Goal: Information Seeking & Learning: Learn about a topic

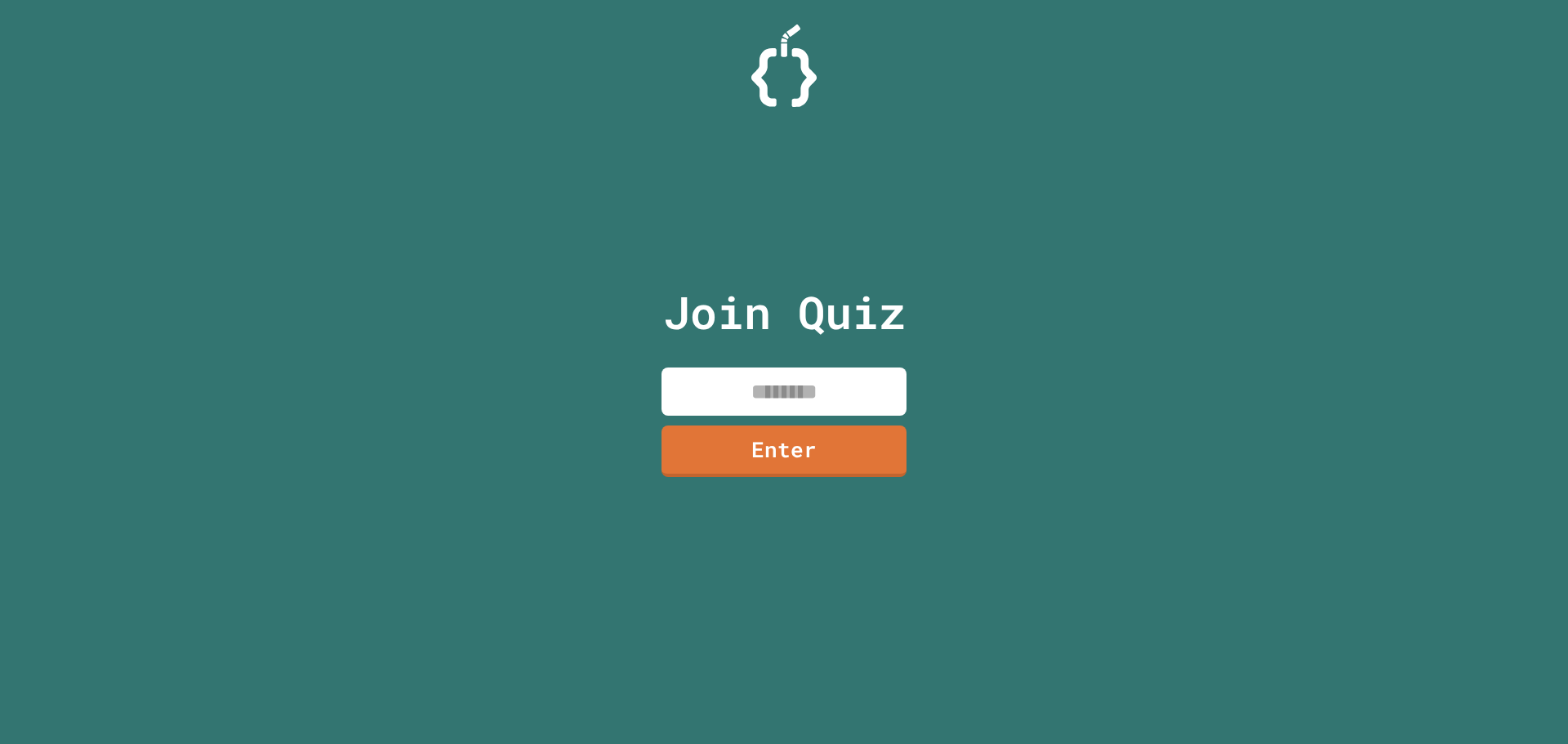
click at [740, 367] on input at bounding box center [784, 391] width 245 height 48
type input "********"
click at [684, 432] on link "Enter" at bounding box center [783, 450] width 247 height 52
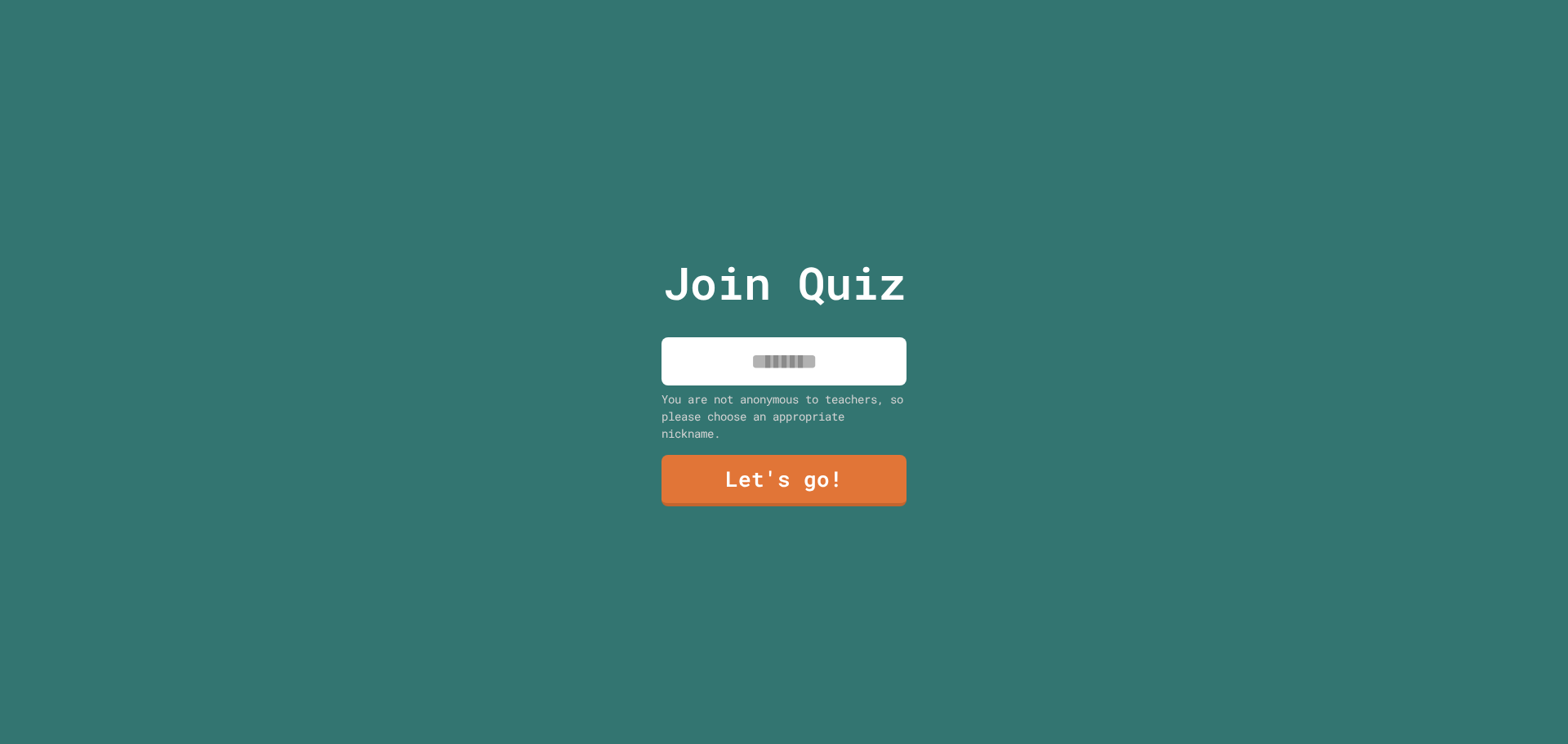
click at [720, 361] on input at bounding box center [784, 361] width 245 height 48
type input "****"
click at [767, 486] on link "Let's go!" at bounding box center [784, 479] width 246 height 54
click at [758, 339] on input at bounding box center [784, 361] width 245 height 48
type input "*****"
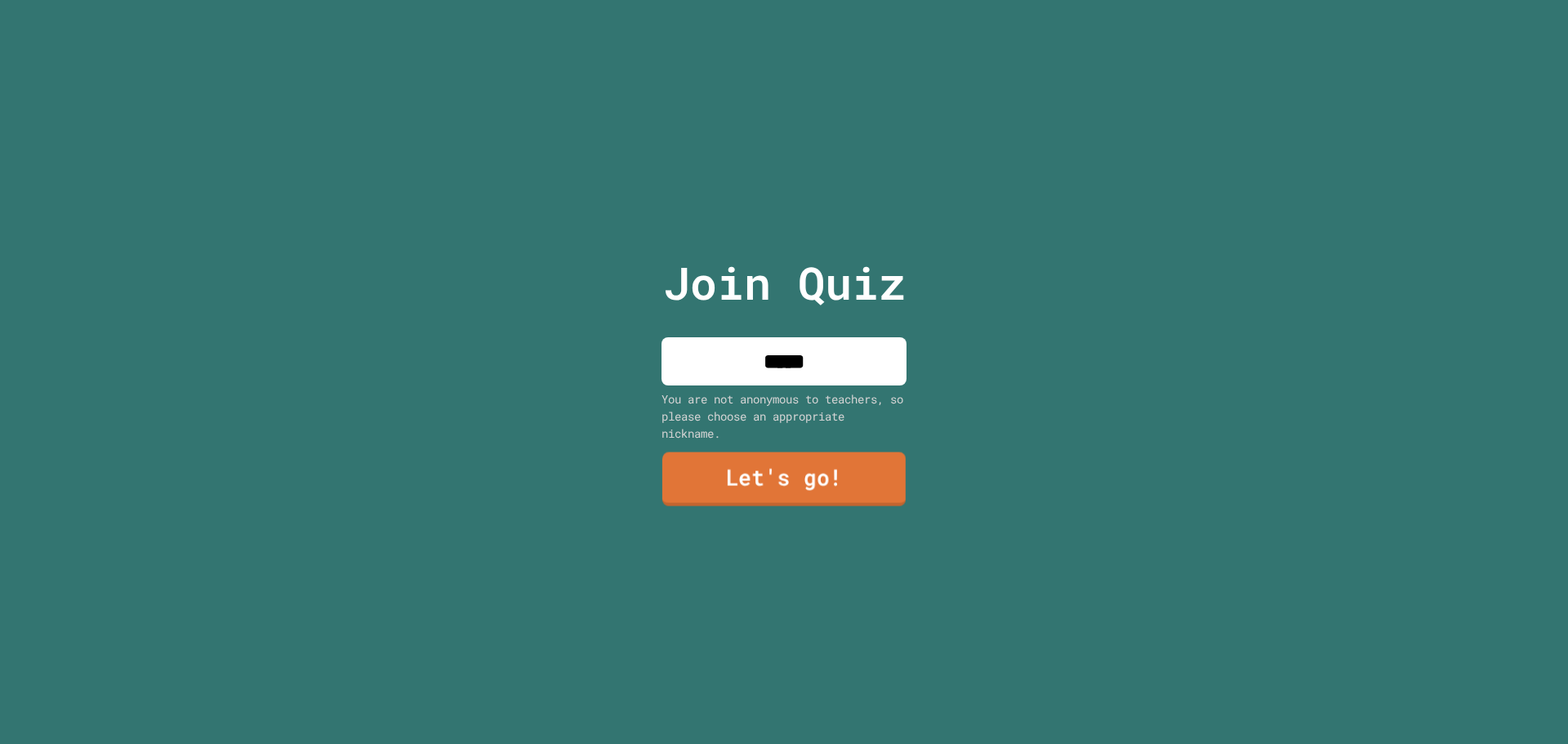
click at [756, 455] on link "Let's go!" at bounding box center [784, 479] width 244 height 54
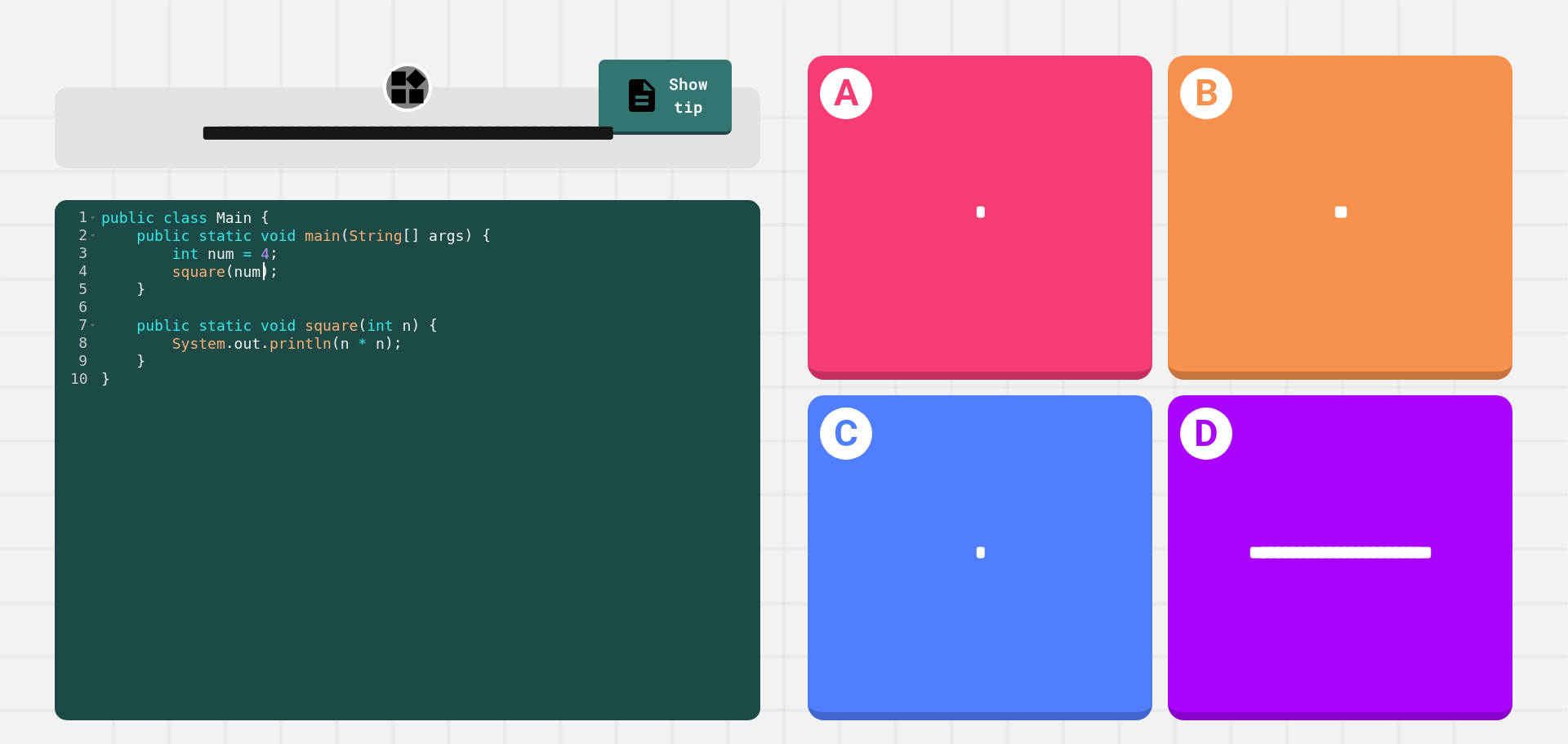
drag, startPoint x: 266, startPoint y: 312, endPoint x: 165, endPoint y: 316, distance: 101.1
click at [165, 316] on div "public class Main { public static void main ( String [ ] args ) { int num = 4 ;…" at bounding box center [425, 432] width 654 height 449
click at [165, 316] on div "public class Main { public static void main ( String [ ] args ) { int num = 4 ;…" at bounding box center [425, 414] width 654 height 413
drag, startPoint x: 230, startPoint y: 382, endPoint x: 315, endPoint y: 376, distance: 85.2
click at [315, 376] on div "public class Main { public static void main ( String [ ] args ) { int num = 4 ;…" at bounding box center [425, 432] width 654 height 449
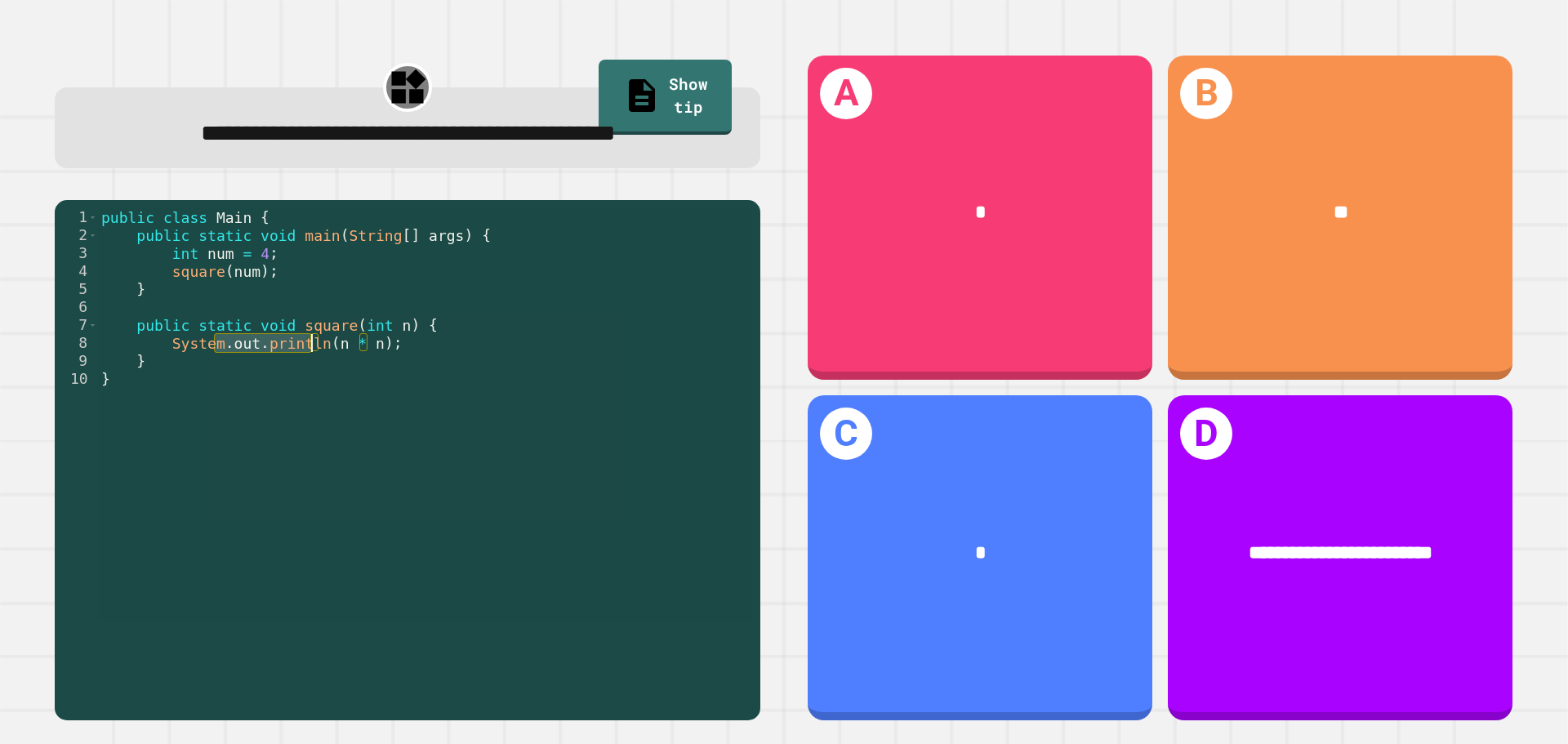
click at [316, 376] on div "public class Main { public static void main ( String [ ] args ) { int num = 4 ;…" at bounding box center [425, 414] width 654 height 413
drag, startPoint x: 313, startPoint y: 384, endPoint x: 364, endPoint y: 379, distance: 51.2
click at [364, 379] on div "public class Main { public static void main ( String [ ] args ) { int num = 4 ;…" at bounding box center [425, 432] width 654 height 449
click at [307, 391] on div "public class Main { public static void main ( String [ ] args ) { int num = 4 ;…" at bounding box center [425, 432] width 654 height 449
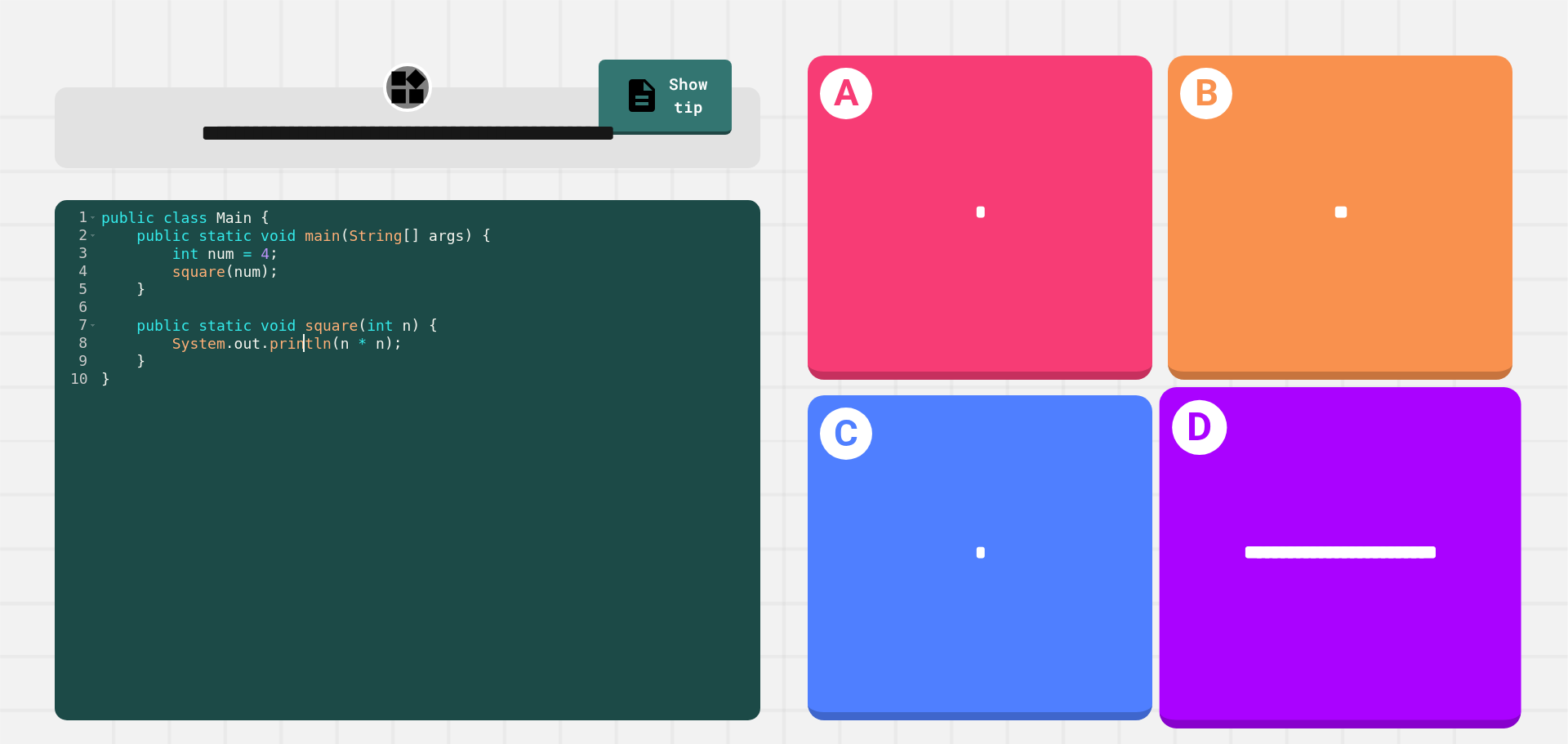
click at [1282, 538] on div "**********" at bounding box center [1340, 553] width 282 height 30
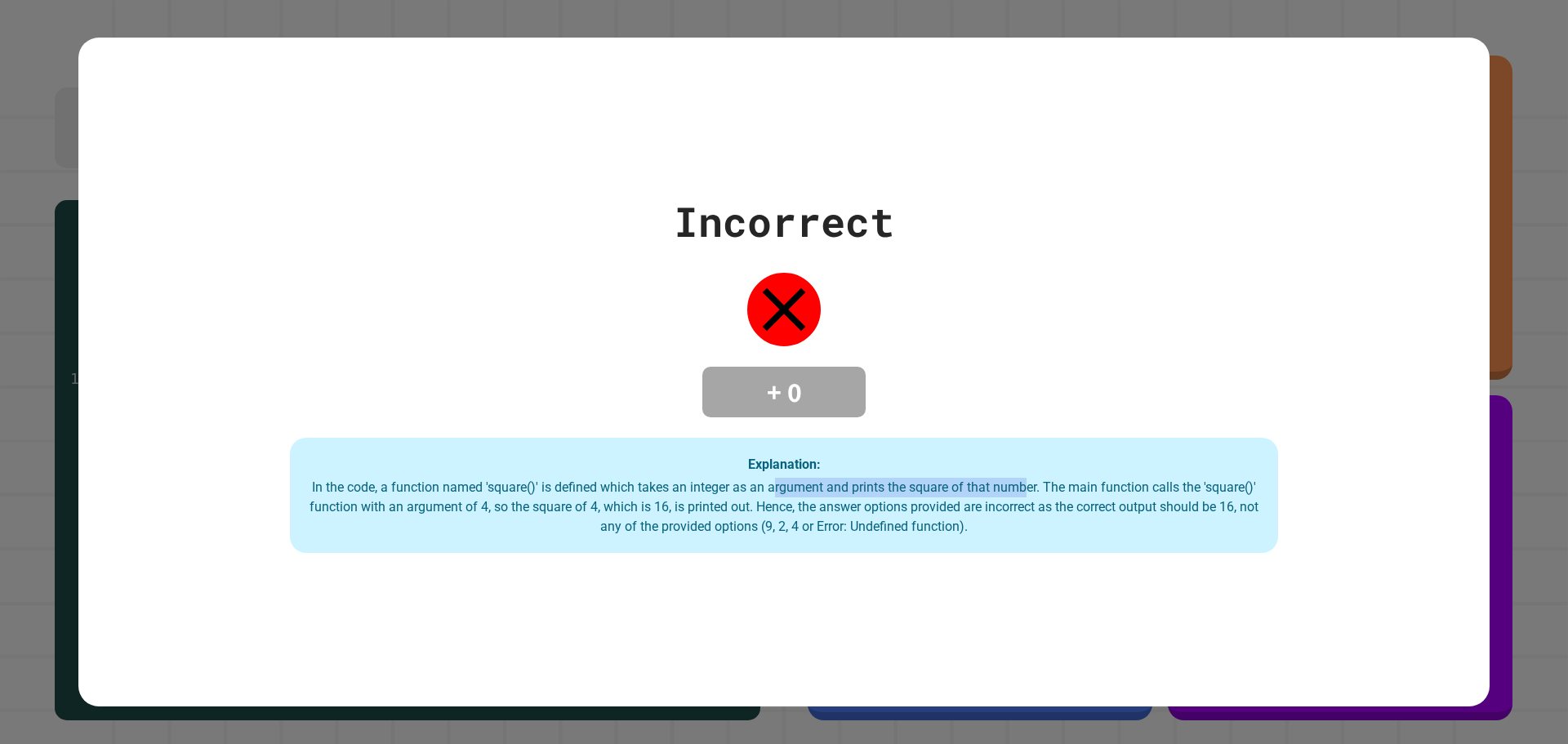
drag, startPoint x: 796, startPoint y: 484, endPoint x: 1054, endPoint y: 488, distance: 258.0
click at [1054, 488] on div "In the code, a function named 'square()' is defined which takes an integer as a…" at bounding box center [783, 507] width 956 height 59
drag, startPoint x: 1040, startPoint y: 493, endPoint x: 1003, endPoint y: 500, distance: 37.7
click at [1039, 494] on div "In the code, a function named 'square()' is defined which takes an integer as a…" at bounding box center [783, 507] width 956 height 59
drag, startPoint x: 556, startPoint y: 500, endPoint x: 964, endPoint y: 500, distance: 408.0
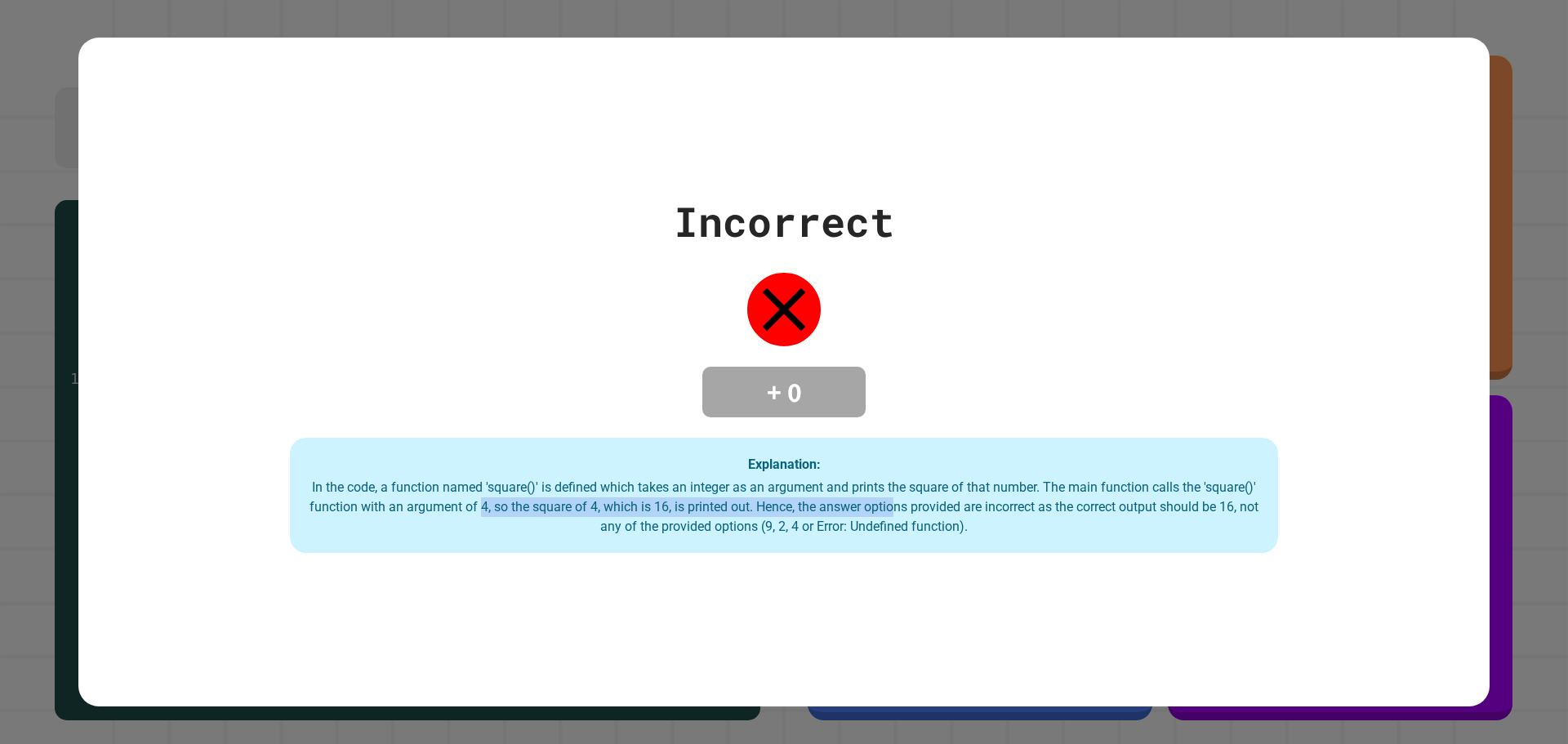
click at [964, 500] on div "In the code, a function named 'square()' is defined which takes an integer as a…" at bounding box center [783, 507] width 956 height 59
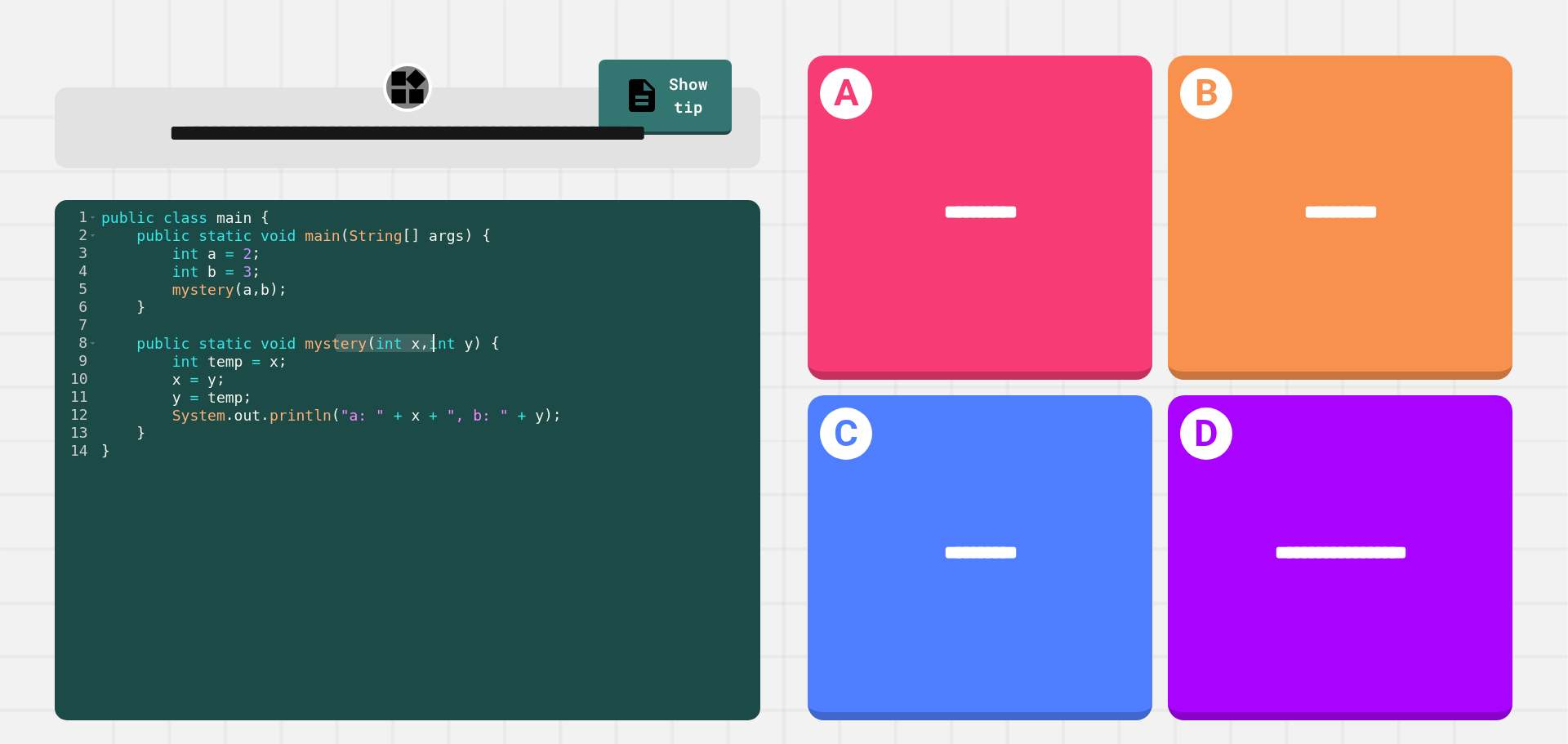
drag, startPoint x: 335, startPoint y: 387, endPoint x: 436, endPoint y: 387, distance: 101.0
click at [436, 387] on div "public class main { public static void main ( String [ ] args ) { int a = 2 ; i…" at bounding box center [425, 432] width 654 height 449
click at [176, 440] on div "public class main { public static void main ( String [ ] args ) { int a = 2 ; i…" at bounding box center [425, 432] width 654 height 449
drag, startPoint x: 193, startPoint y: 404, endPoint x: 272, endPoint y: 429, distance: 82.9
click at [272, 429] on div "public class main { public static void main ( String [ ] args ) { int a = 2 ; i…" at bounding box center [425, 432] width 654 height 449
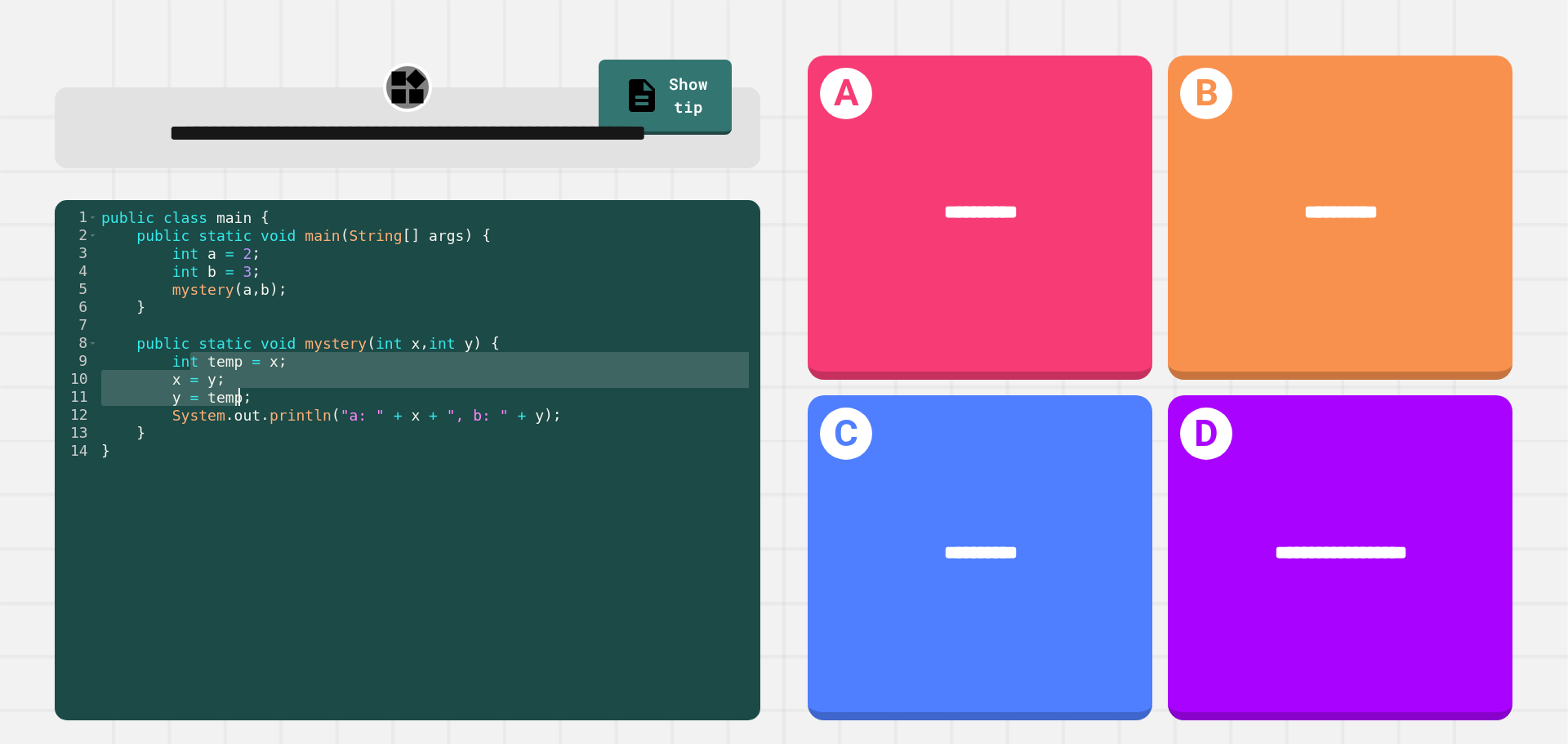
click at [233, 448] on div "public class main { public static void main ( String [ ] args ) { int a = 2 ; i…" at bounding box center [425, 432] width 654 height 449
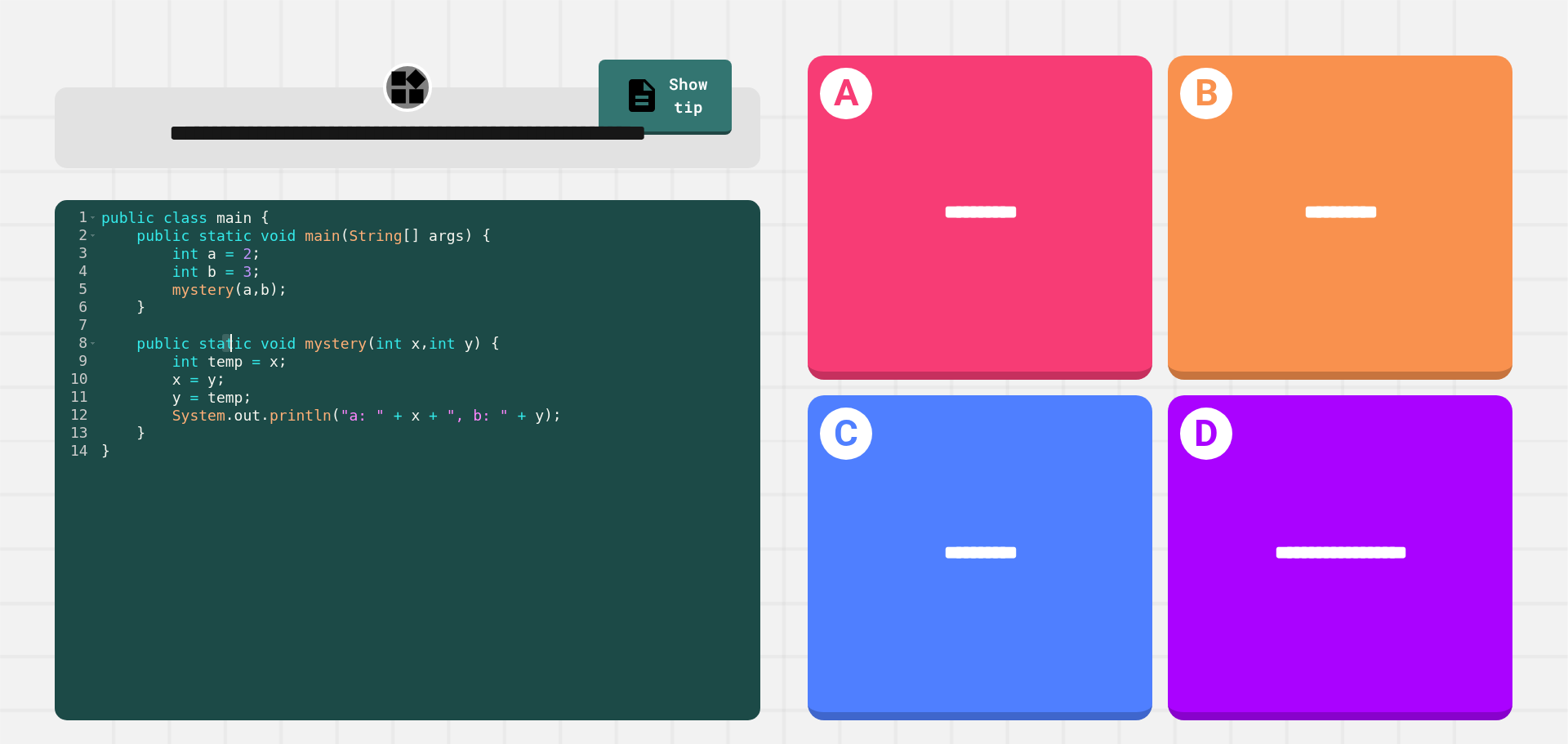
drag, startPoint x: 225, startPoint y: 393, endPoint x: 344, endPoint y: 387, distance: 119.2
click at [344, 387] on div "public class main { public static void main ( String [ ] args ) { int a = 2 ; i…" at bounding box center [425, 432] width 654 height 449
click at [344, 387] on div "public class main { public static void main ( String [ ] args ) { int a = 2 ; i…" at bounding box center [425, 414] width 654 height 413
drag, startPoint x: 278, startPoint y: 382, endPoint x: 350, endPoint y: 382, distance: 72.0
click at [350, 382] on div "public class main { public static void main ( String [ ] args ) { int a = 2 ; i…" at bounding box center [425, 432] width 654 height 449
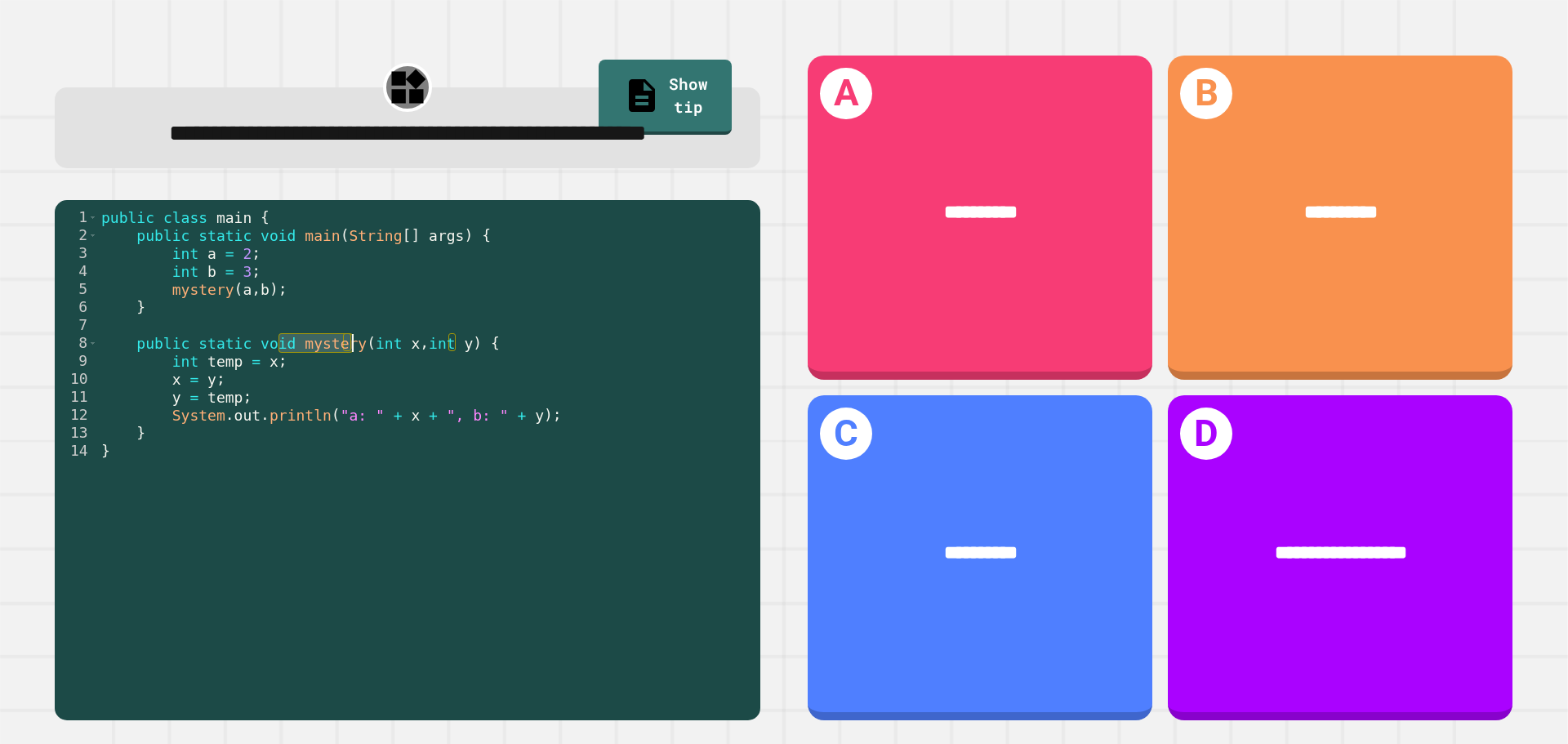
click at [350, 382] on div "public class main { public static void main ( String [ ] args ) { int a = 2 ; i…" at bounding box center [425, 414] width 654 height 413
click at [228, 333] on div "public class main { public static void main ( String [ ] args ) { int a = 2 ; i…" at bounding box center [425, 432] width 654 height 449
click at [852, 146] on div "**********" at bounding box center [980, 218] width 345 height 325
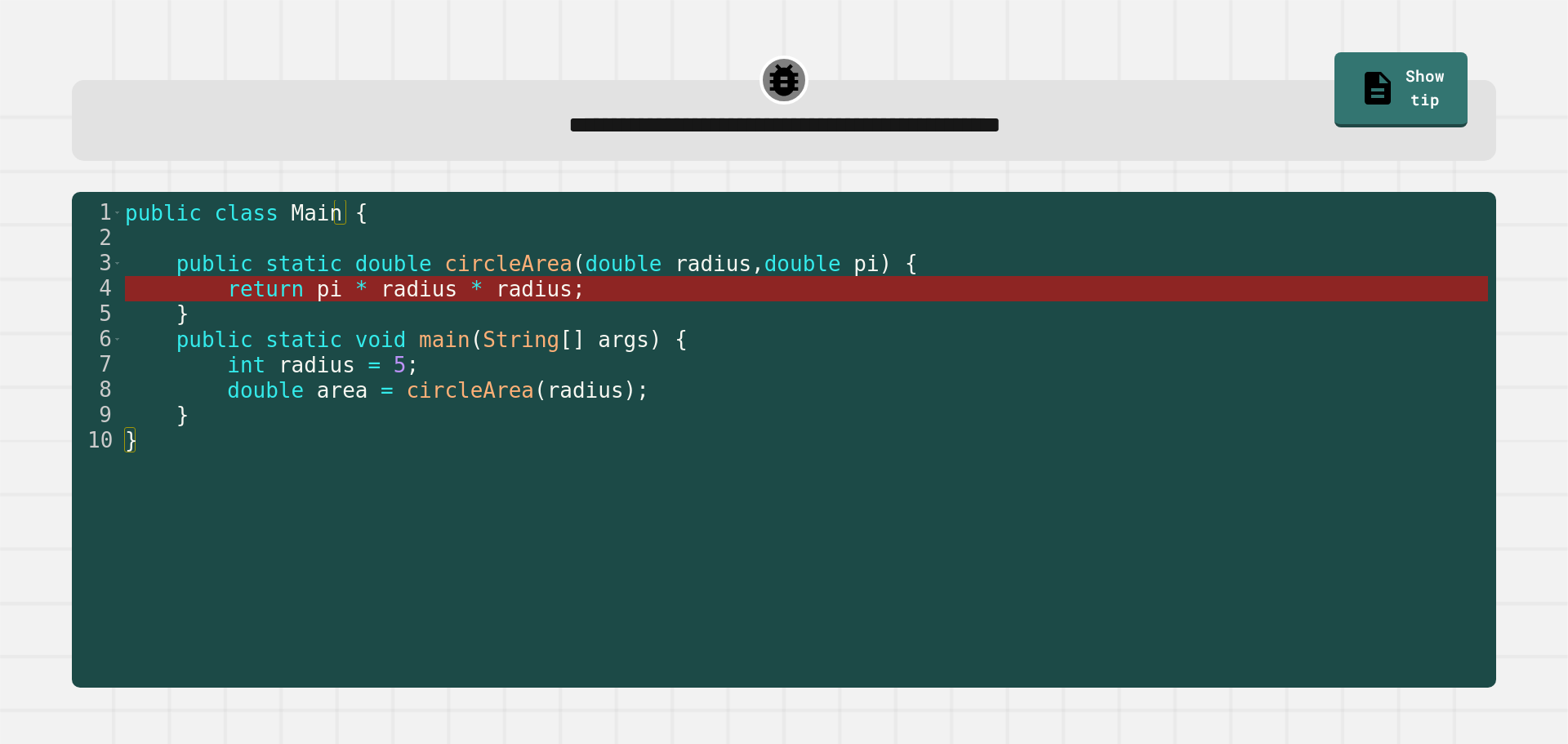
click at [530, 292] on span "radius" at bounding box center [534, 289] width 76 height 25
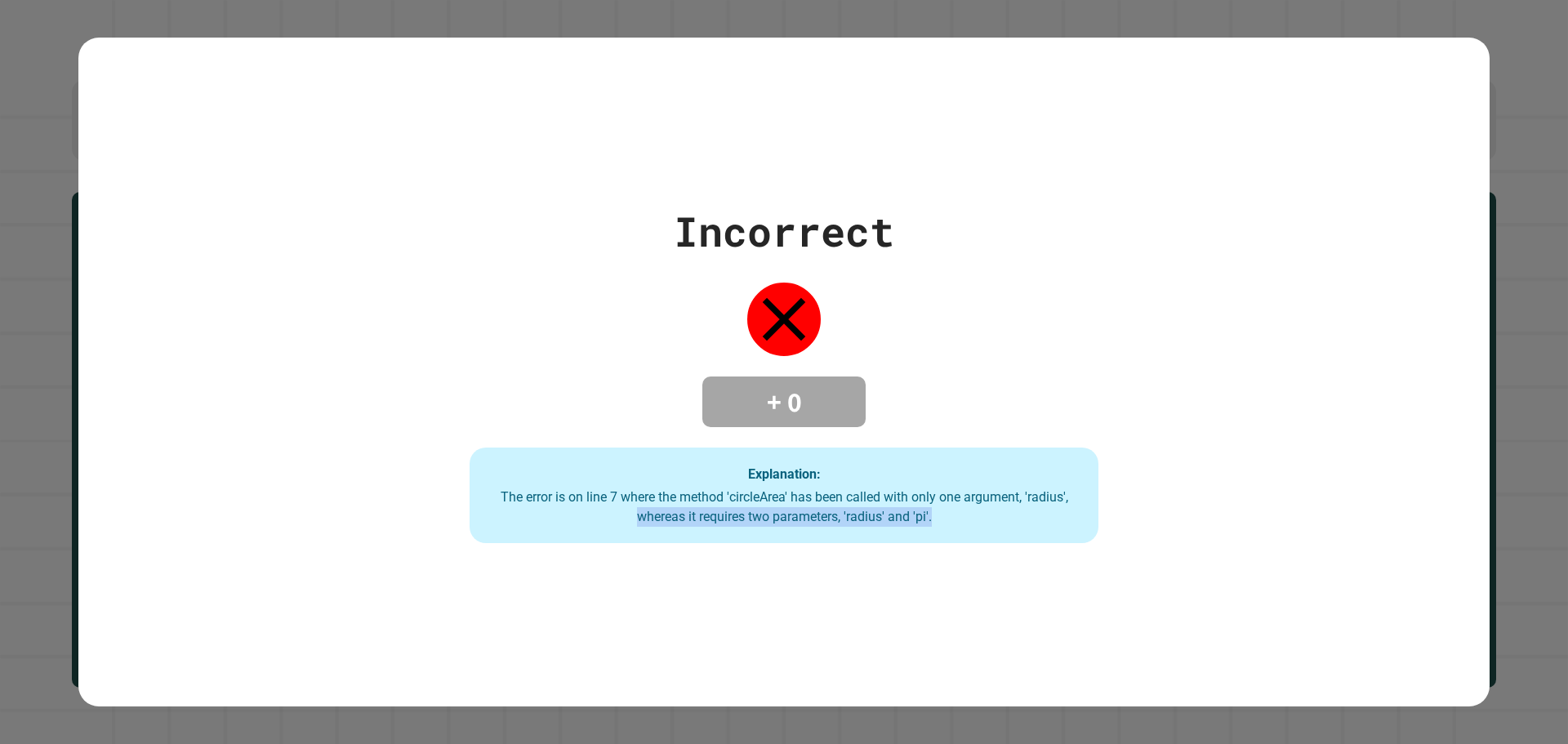
drag, startPoint x: 479, startPoint y: 508, endPoint x: 979, endPoint y: 600, distance: 508.4
click at [979, 600] on div "Incorrect + 0 Explanation: The error is on line 7 where the method 'circleArea'…" at bounding box center [783, 372] width 1411 height 669
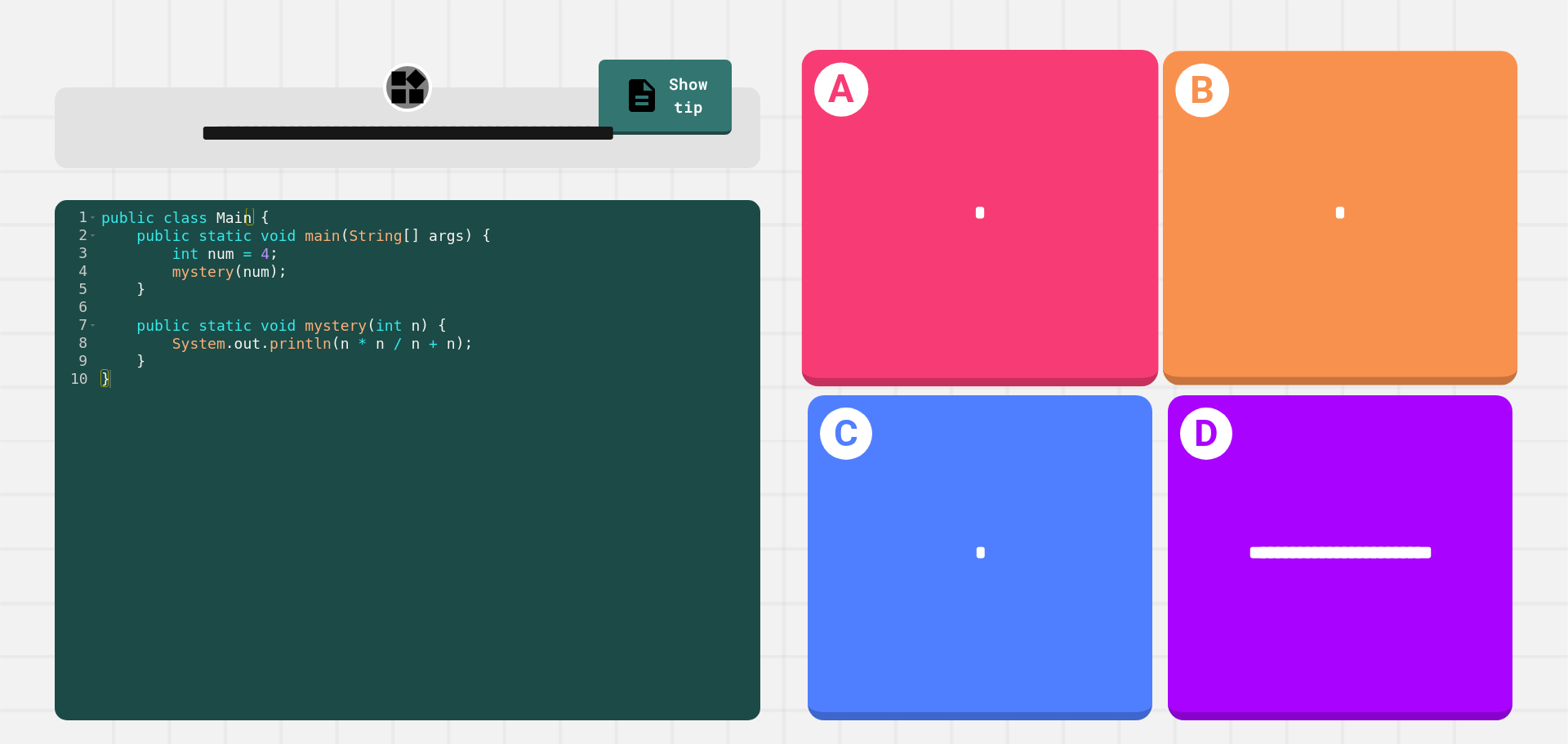
click at [1239, 246] on div "*" at bounding box center [1340, 212] width 355 height 108
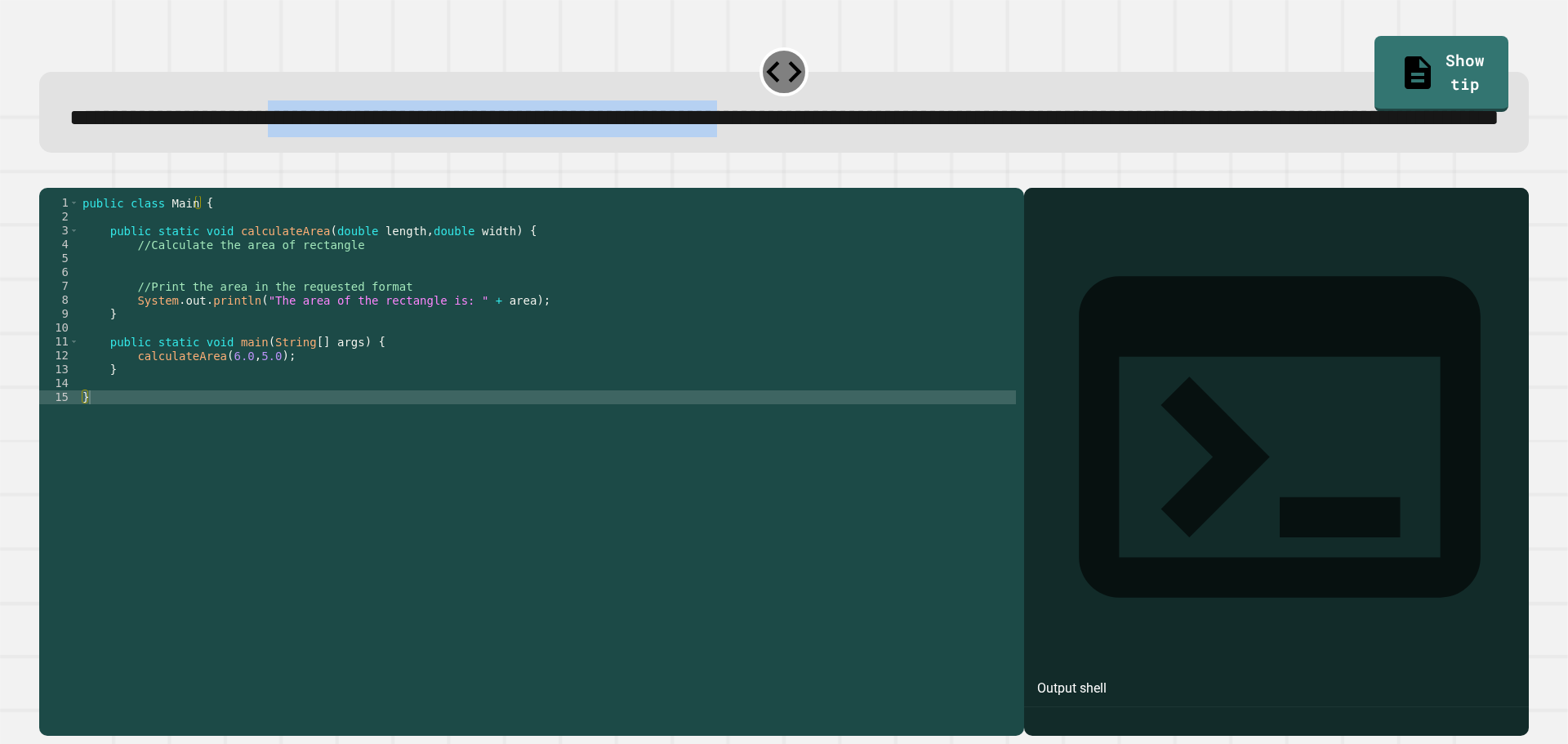
drag, startPoint x: 423, startPoint y: 131, endPoint x: 1130, endPoint y: 135, distance: 707.0
click at [1130, 129] on span "**********" at bounding box center [784, 117] width 1430 height 23
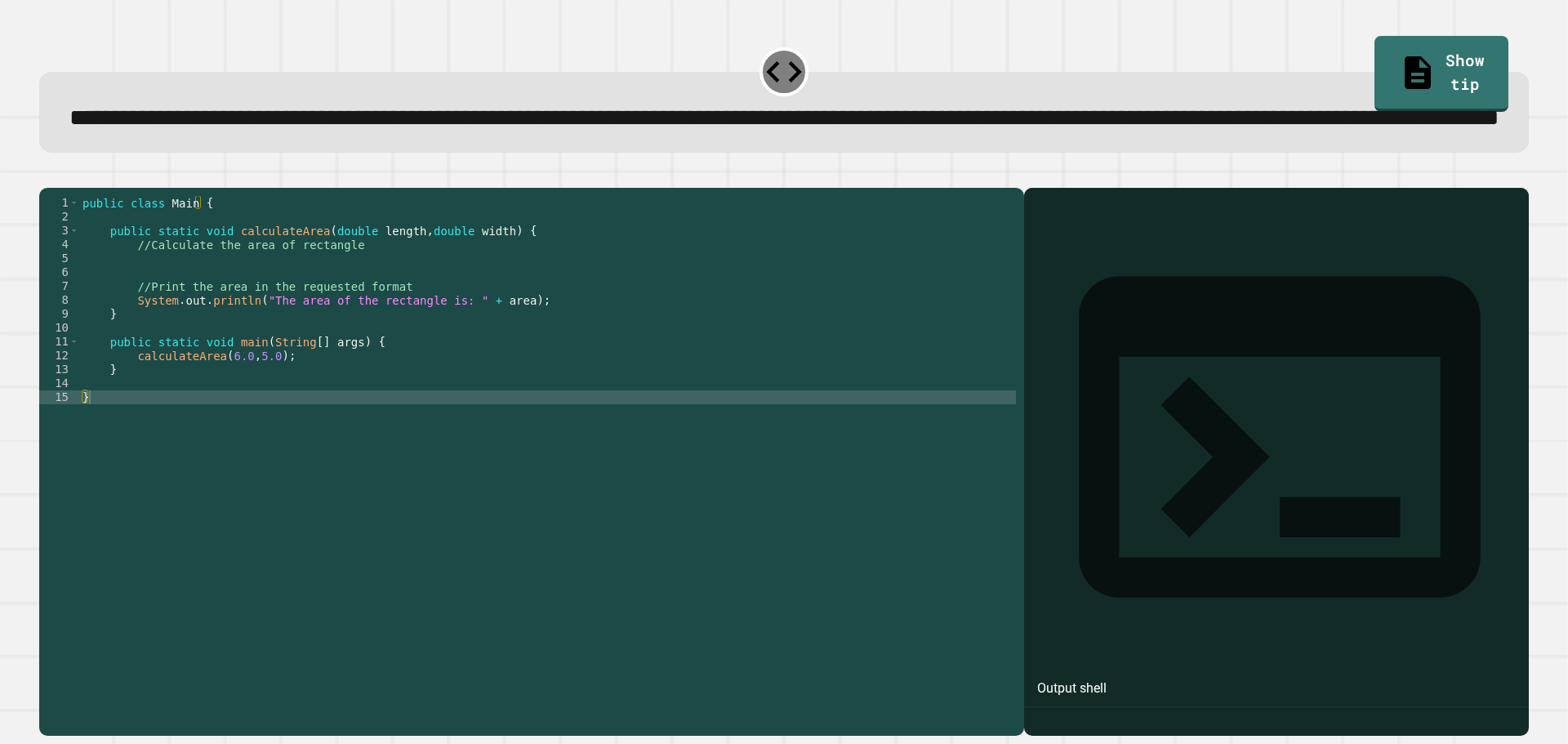
click at [941, 153] on div "**********" at bounding box center [784, 112] width 1490 height 81
click at [323, 322] on div "public class Main { public static void calculateArea ( double length , double w…" at bounding box center [548, 424] width 937 height 458
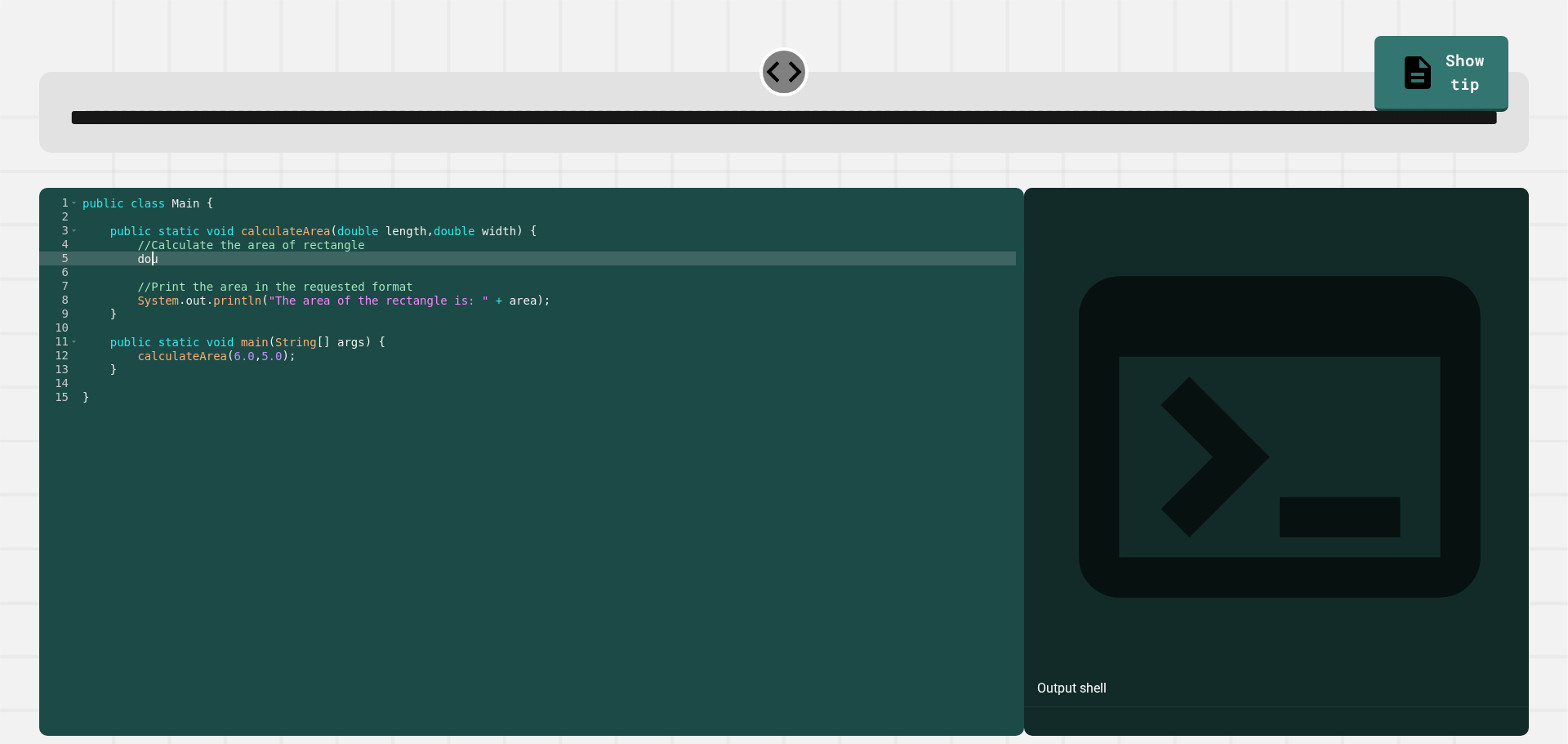
type textarea "*"
click at [47, 175] on icon "button" at bounding box center [47, 175] width 0 height 0
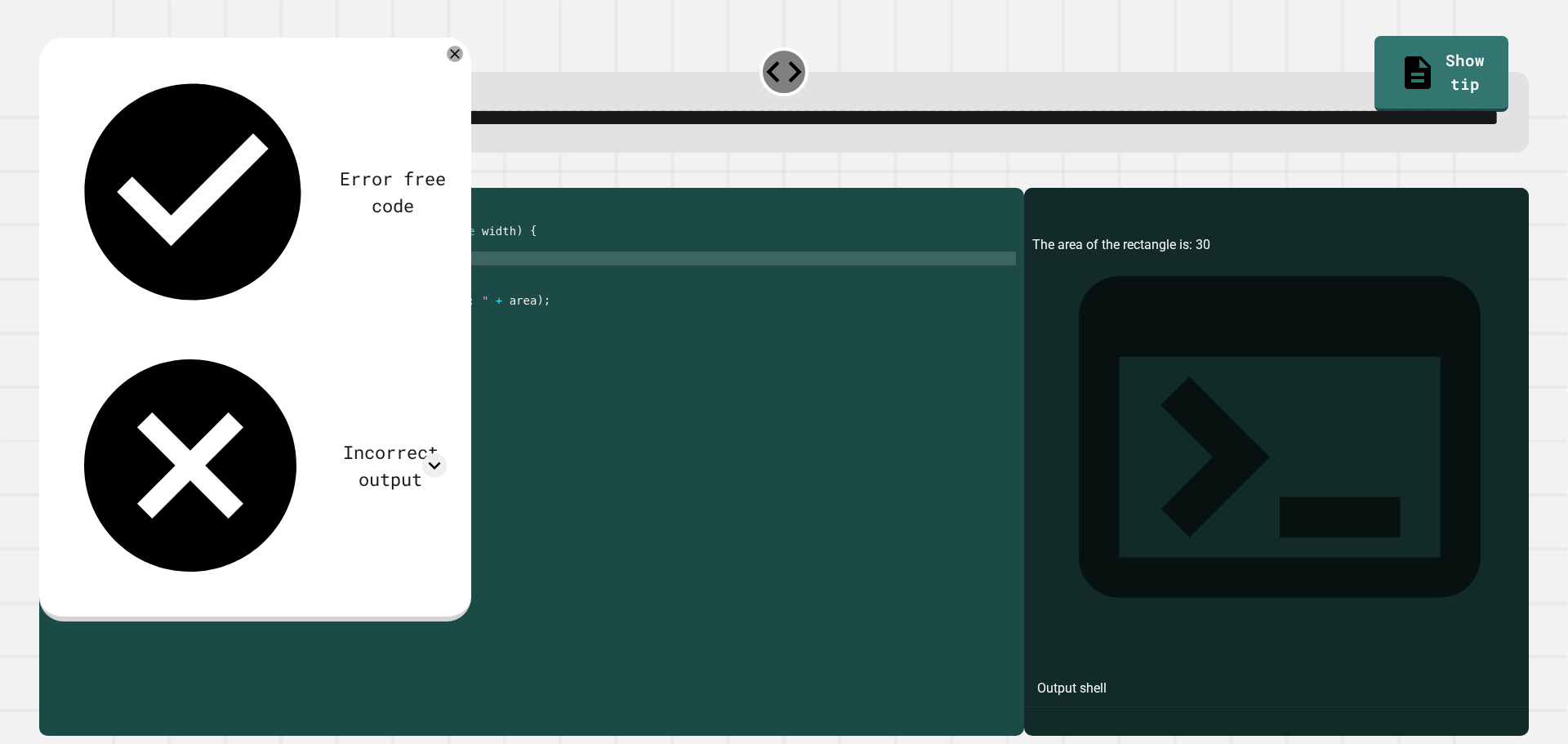
click at [736, 160] on div "**********" at bounding box center [783, 95] width 1505 height 129
click at [149, 325] on div "public class Main { public static void calculateArea ( double length , double w…" at bounding box center [548, 424] width 937 height 458
drag, startPoint x: 149, startPoint y: 325, endPoint x: 139, endPoint y: 327, distance: 10.2
click at [139, 327] on div "public class Main { public static void calculateArea ( double length , double w…" at bounding box center [548, 424] width 937 height 458
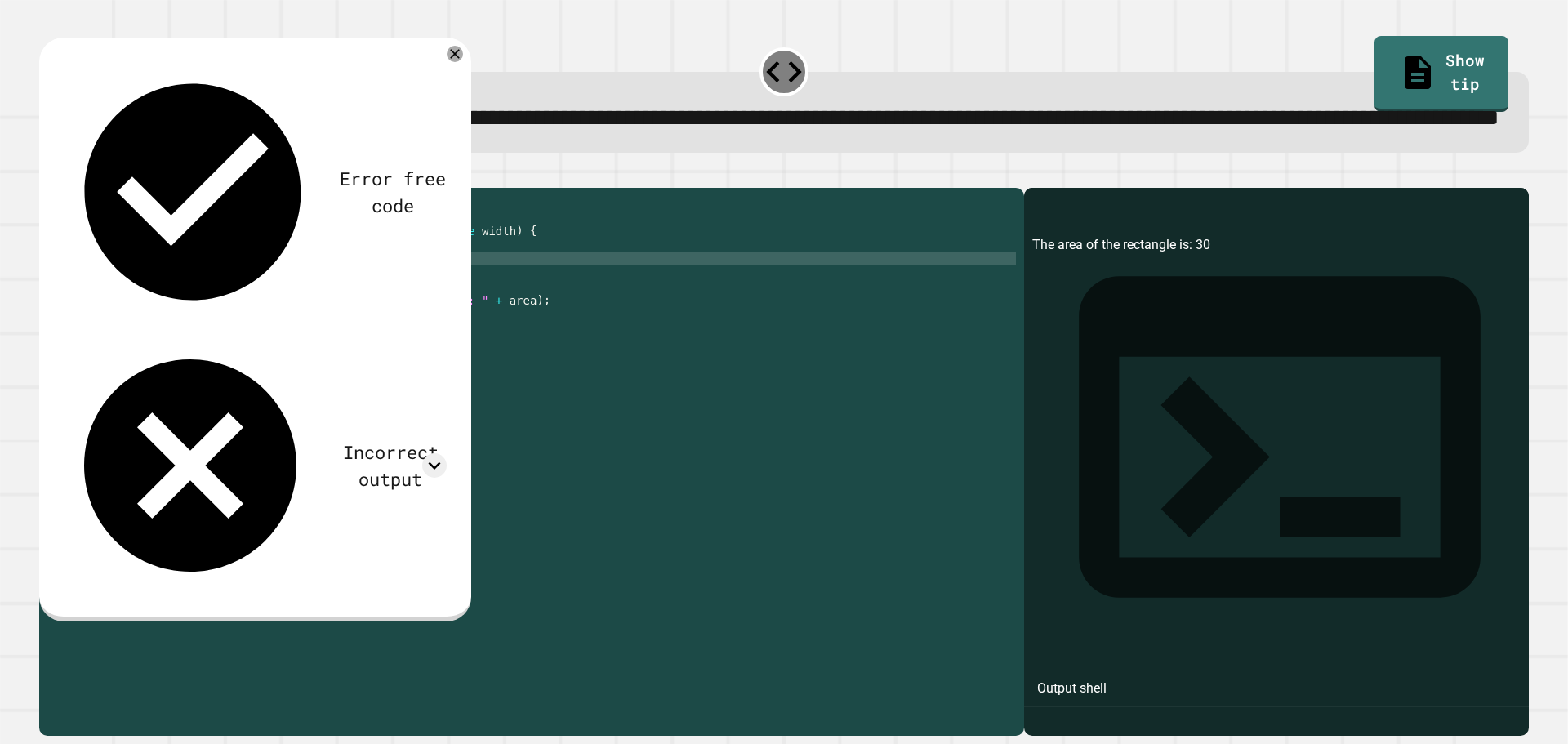
type textarea "**********"
click at [47, 175] on button "button" at bounding box center [47, 175] width 0 height 0
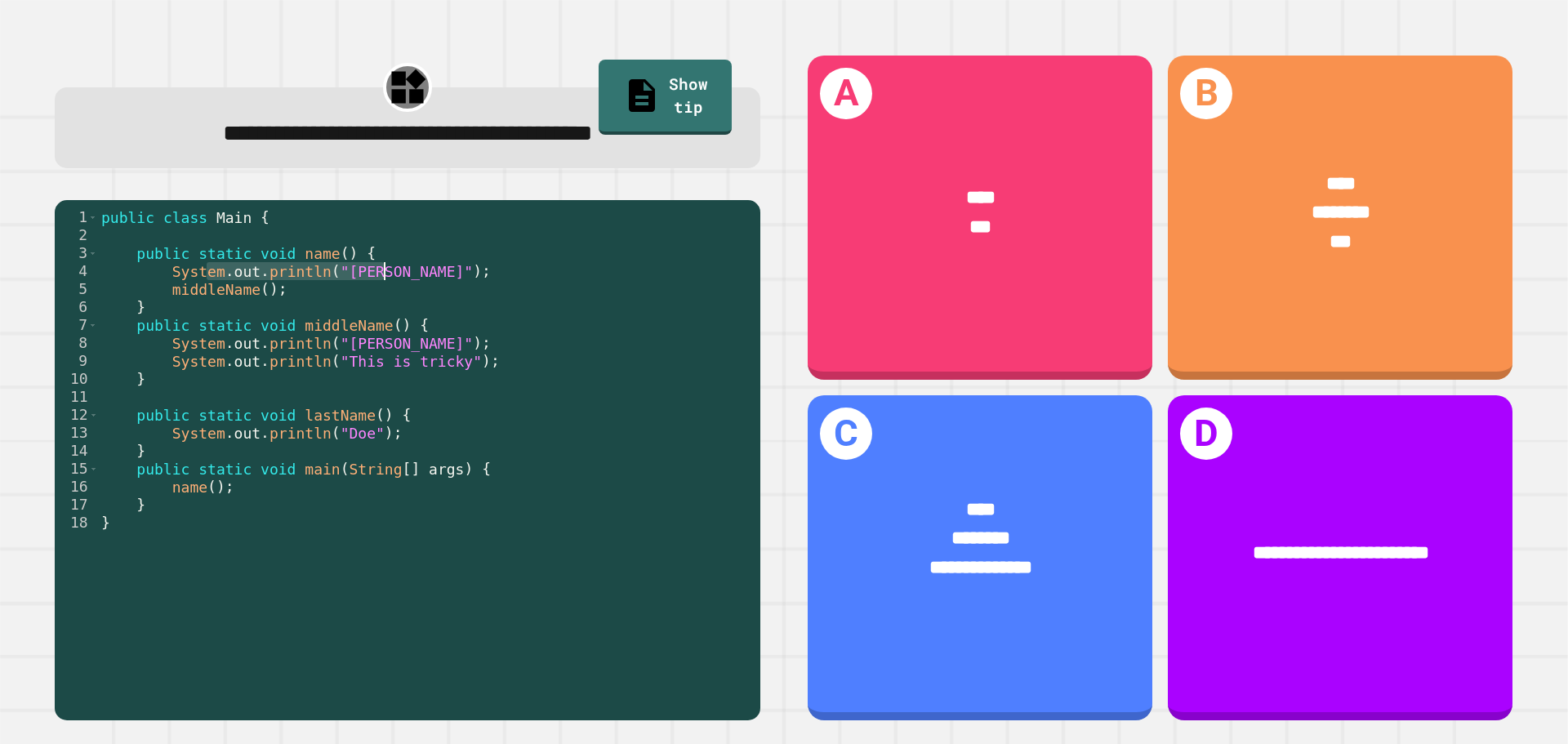
drag, startPoint x: 205, startPoint y: 276, endPoint x: 412, endPoint y: 276, distance: 207.0
click at [412, 276] on div "public class Main { public static void name ( ) { System . out . println ( "[PE…" at bounding box center [425, 460] width 654 height 503
click at [324, 285] on div "public class Main { public static void name ( ) { System . out . println ( "[PE…" at bounding box center [425, 460] width 654 height 503
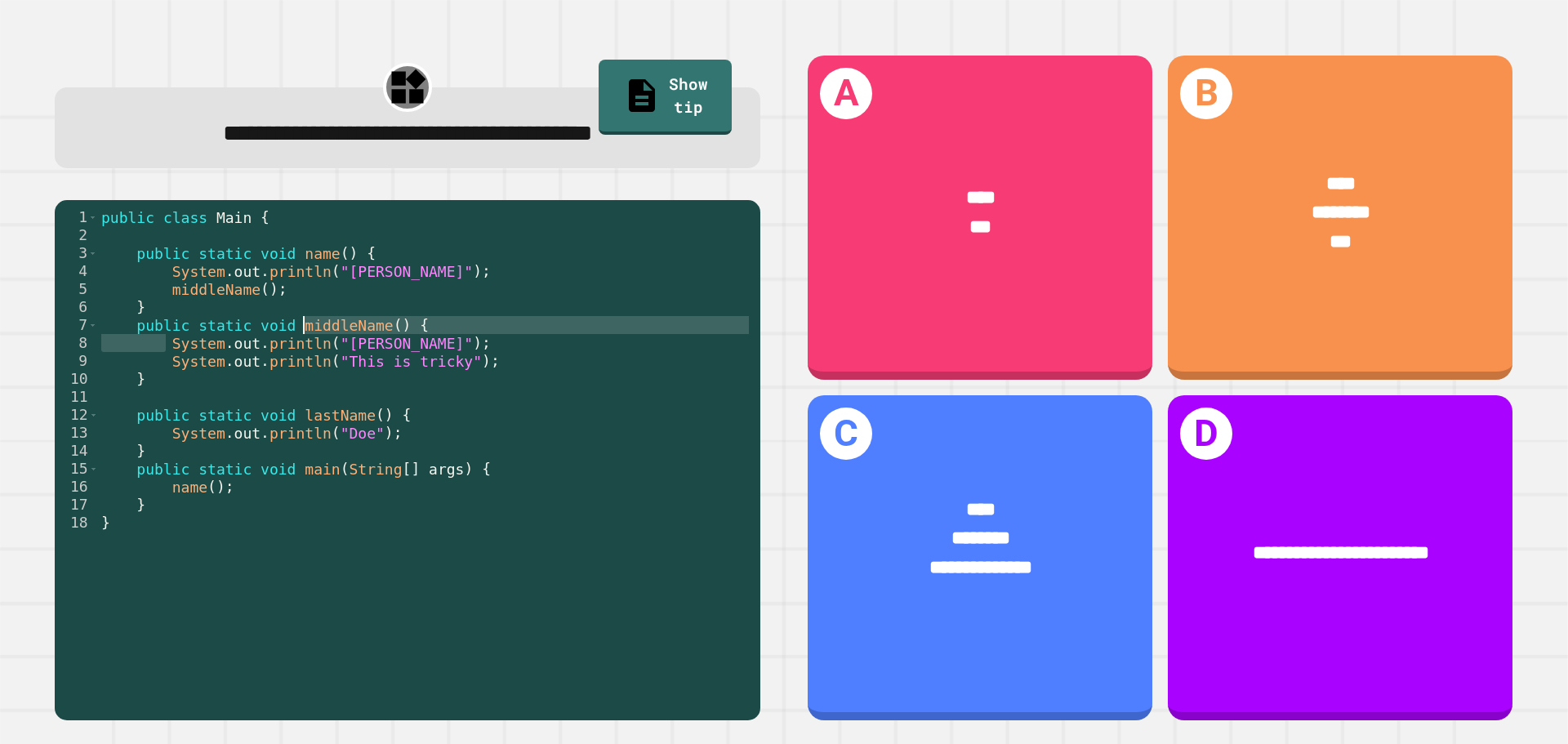
drag, startPoint x: 166, startPoint y: 337, endPoint x: 302, endPoint y: 354, distance: 137.1
click at [337, 336] on div "public class Main { public static void name ( ) { System . out . println ( "[PE…" at bounding box center [425, 460] width 654 height 503
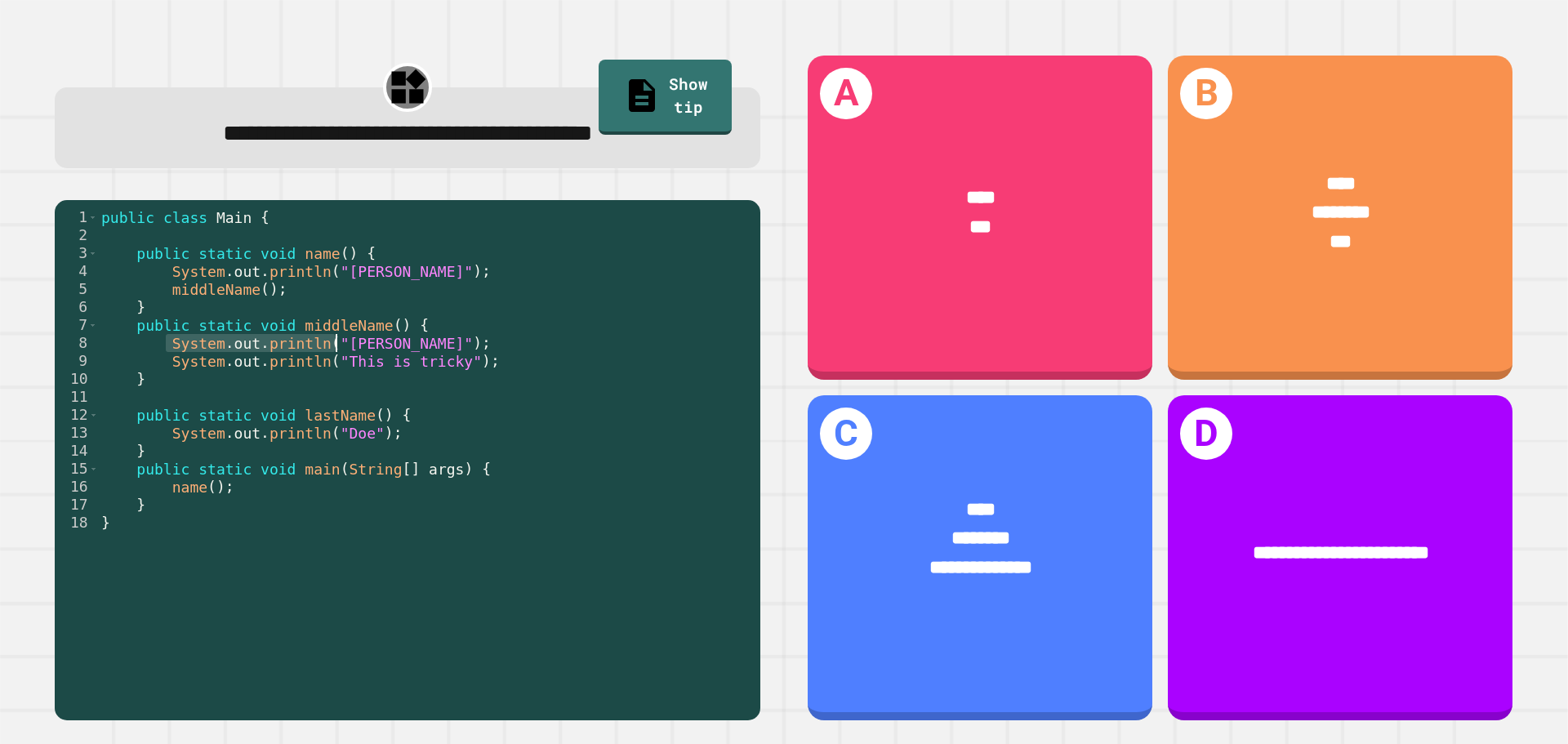
click at [185, 364] on div "public class Main { public static void name ( ) { System . out . println ( "[PE…" at bounding box center [425, 460] width 654 height 503
drag, startPoint x: 168, startPoint y: 492, endPoint x: 242, endPoint y: 488, distance: 74.1
click at [242, 488] on div "public class Main { public static void name ( ) { System . out . println ( "[PE…" at bounding box center [425, 460] width 654 height 503
click at [179, 497] on div "public class Main { public static void name ( ) { System . out . println ( "[PE…" at bounding box center [425, 441] width 654 height 467
drag, startPoint x: 164, startPoint y: 496, endPoint x: 266, endPoint y: 491, distance: 102.1
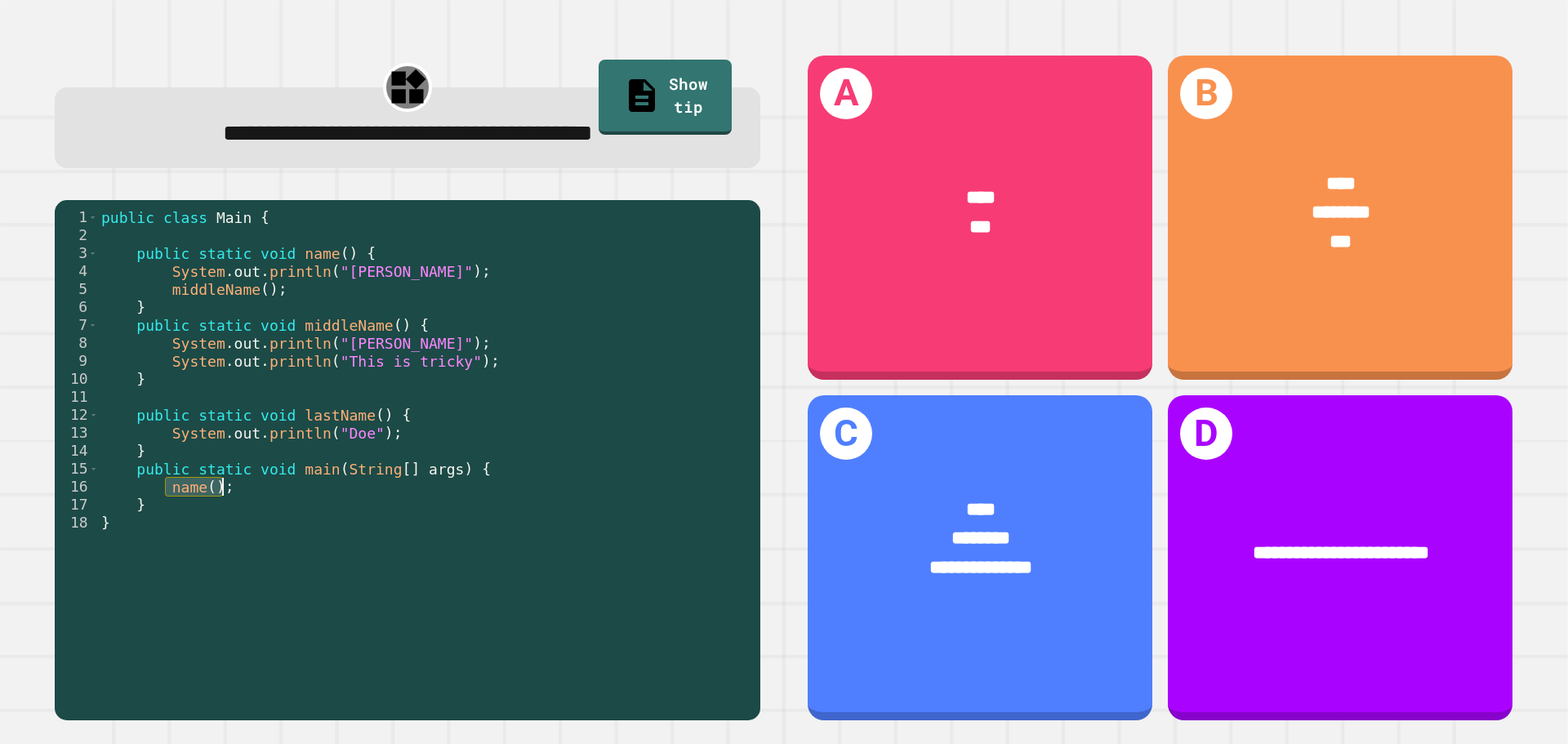
click at [266, 491] on div "public class Main { public static void name ( ) { System . out . println ( "[PE…" at bounding box center [425, 460] width 654 height 503
click at [184, 497] on div "public class Main { public static void name ( ) { System . out . println ( "[PE…" at bounding box center [425, 441] width 654 height 467
drag, startPoint x: 157, startPoint y: 284, endPoint x: 316, endPoint y: 294, distance: 159.3
click at [316, 294] on div "public class Main { public static void name ( ) { System . out . println ( "[PE…" at bounding box center [425, 460] width 654 height 503
click at [313, 294] on div "public class Main { public static void name ( ) { System . out . println ( "[PE…" at bounding box center [425, 441] width 654 height 467
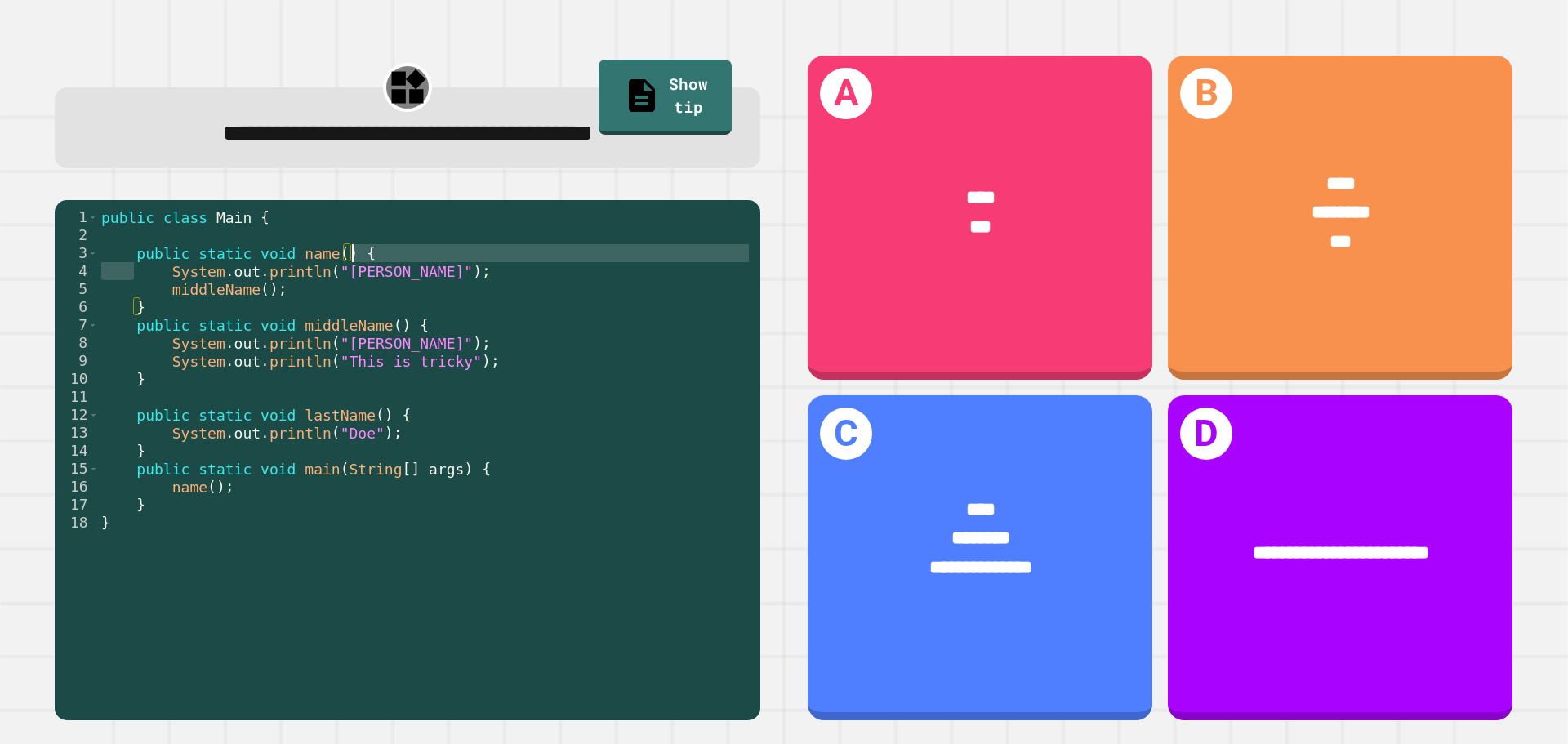
drag, startPoint x: 133, startPoint y: 267, endPoint x: 412, endPoint y: 260, distance: 279.1
click at [412, 260] on div "public class Main { public static void name ( ) { System . out . println ( "[PE…" at bounding box center [425, 460] width 654 height 503
click at [372, 278] on div "public class Main { public static void name ( ) { System . out . println ( "[PE…" at bounding box center [425, 460] width 654 height 503
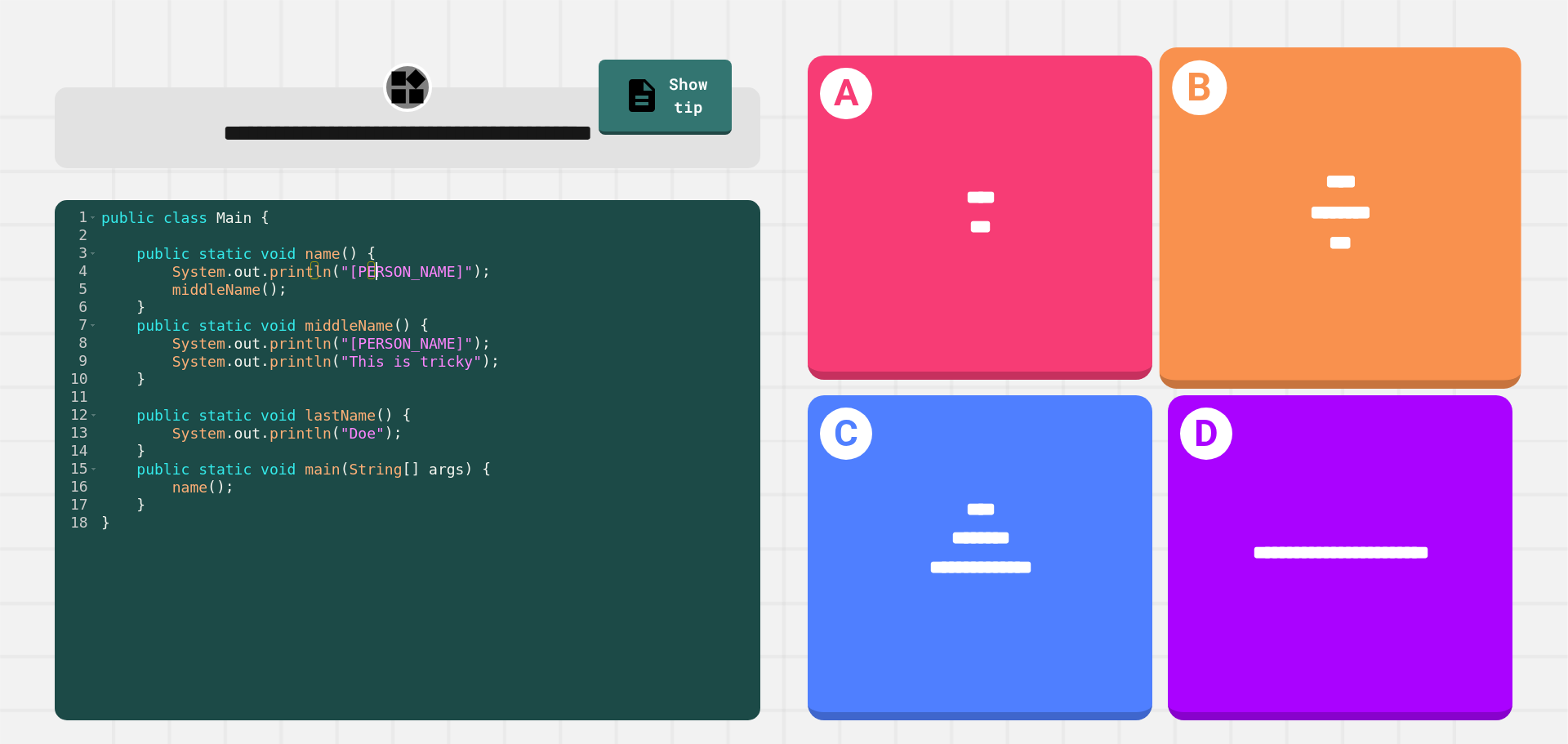
click at [1296, 242] on div "***" at bounding box center [1340, 244] width 282 height 30
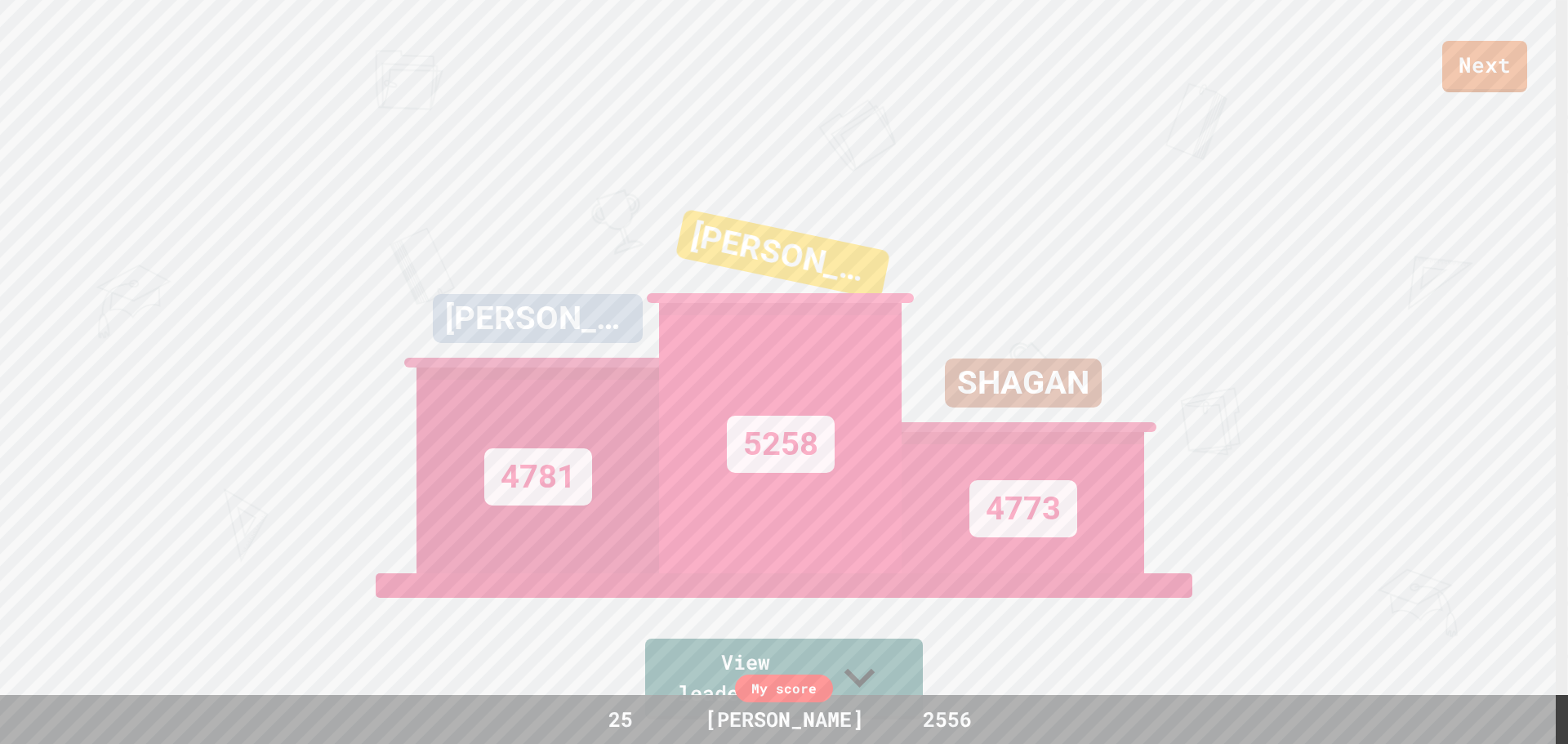
click at [1484, 47] on link "Next" at bounding box center [1484, 67] width 85 height 52
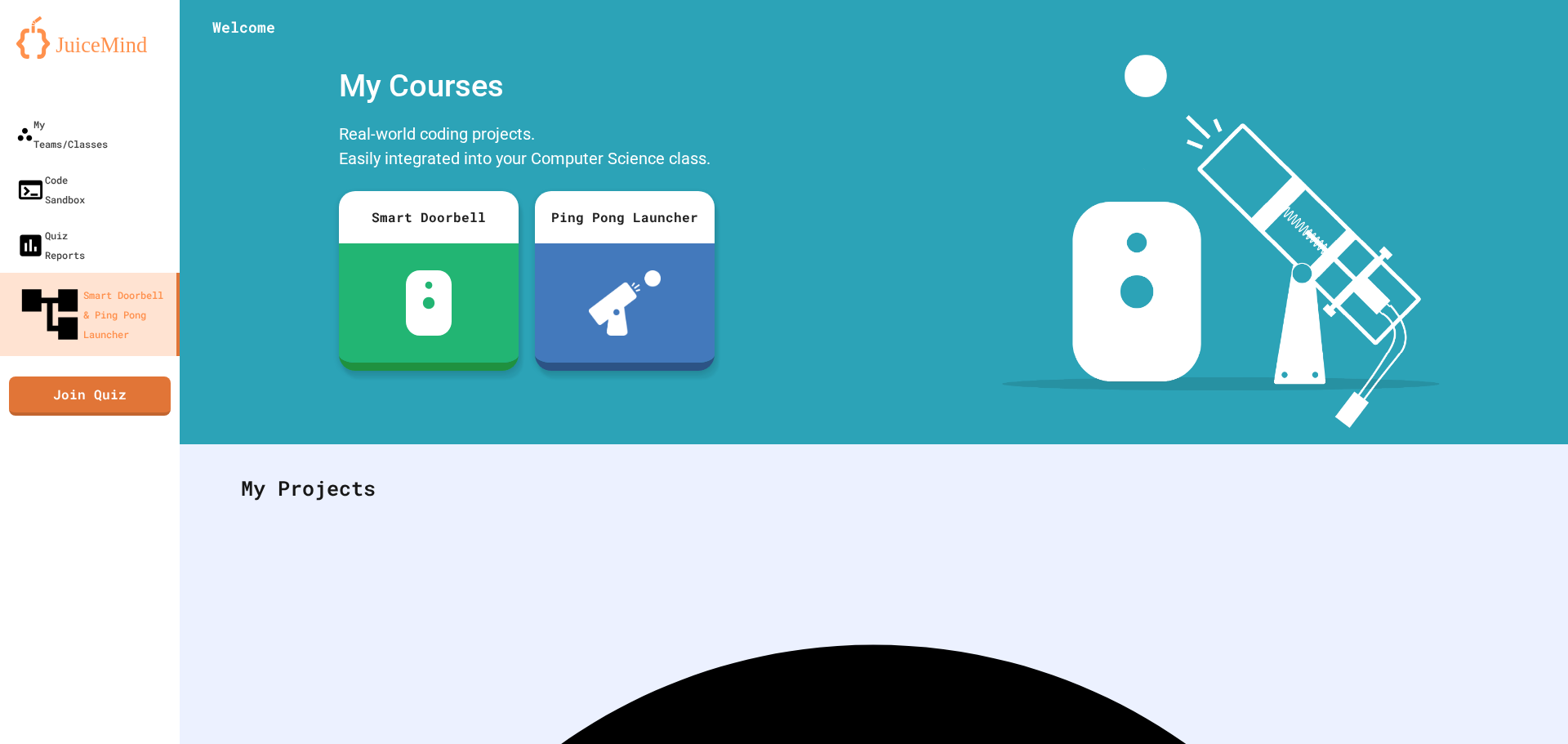
click at [70, 376] on link "Join Quiz" at bounding box center [90, 396] width 162 height 39
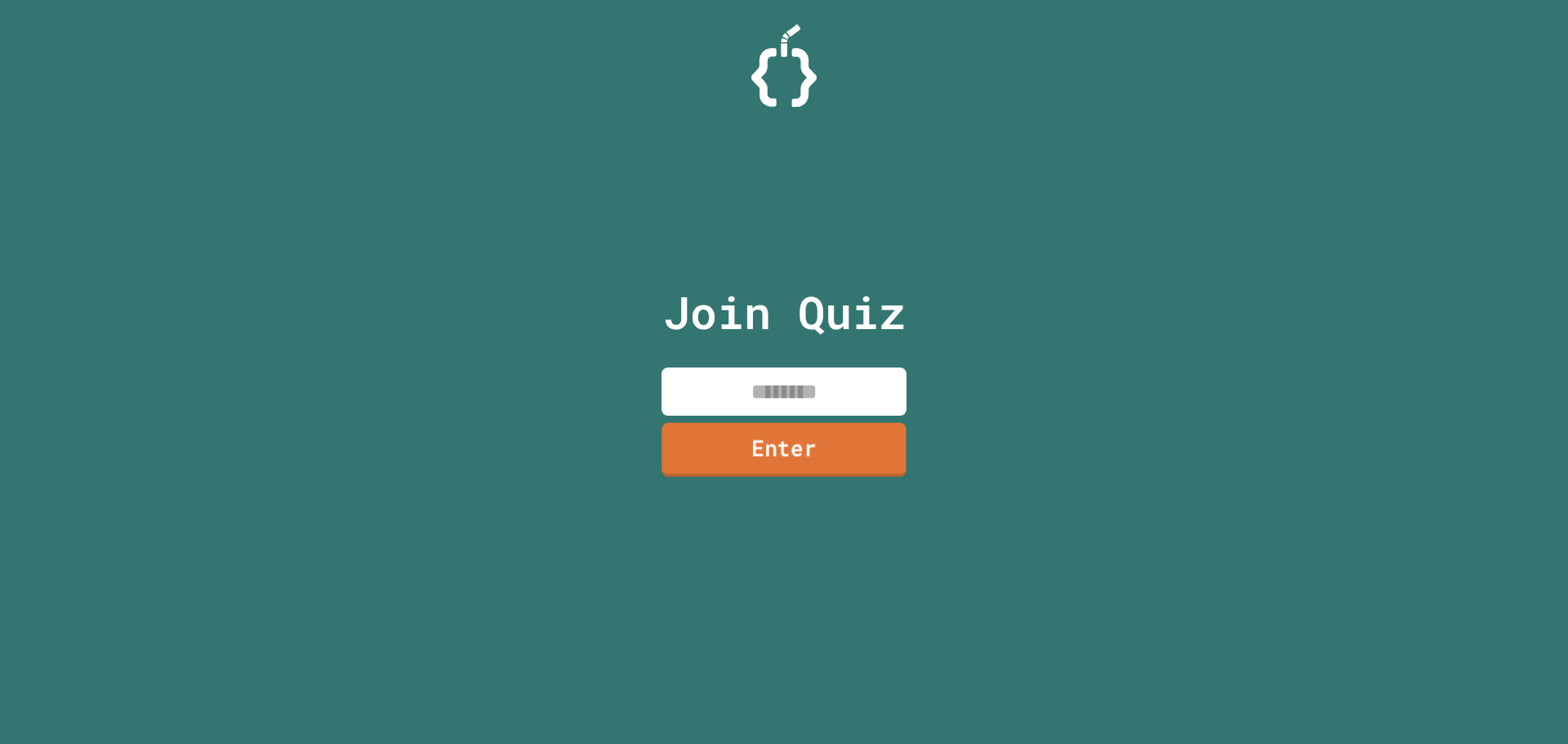
click at [757, 394] on input at bounding box center [784, 391] width 245 height 48
type input "********"
drag, startPoint x: 872, startPoint y: 480, endPoint x: 872, endPoint y: 468, distance: 12.0
click at [872, 478] on div "Join Quiz ******** Enter" at bounding box center [785, 372] width 276 height 662
click at [868, 450] on link "Enter" at bounding box center [784, 449] width 243 height 54
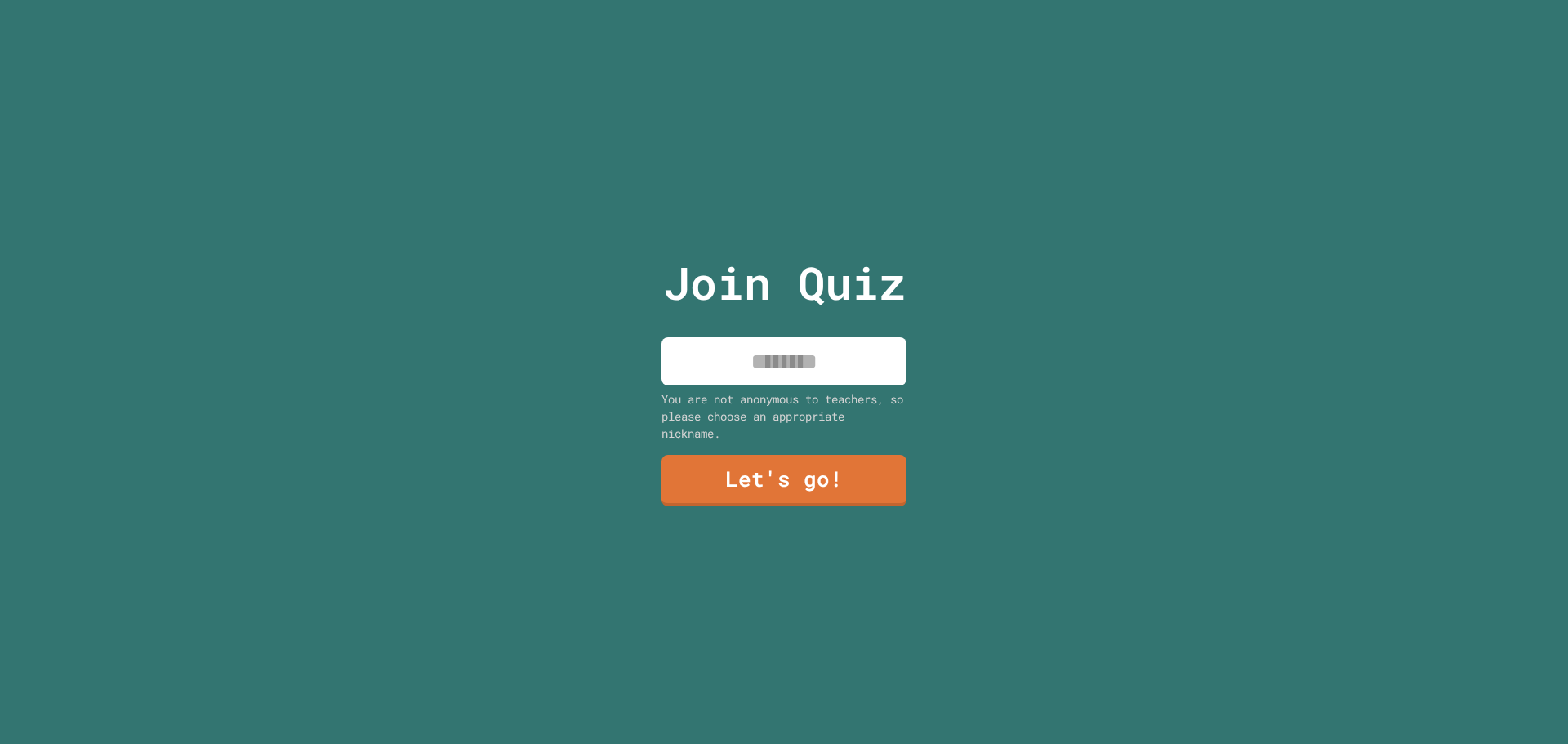
click at [842, 375] on input at bounding box center [784, 361] width 245 height 48
type input "*****"
click at [817, 500] on div "Join Quiz ***** You are not anonymous to teachers, so please choose an appropri…" at bounding box center [785, 372] width 276 height 744
click at [820, 476] on link "Let's go!" at bounding box center [784, 479] width 242 height 54
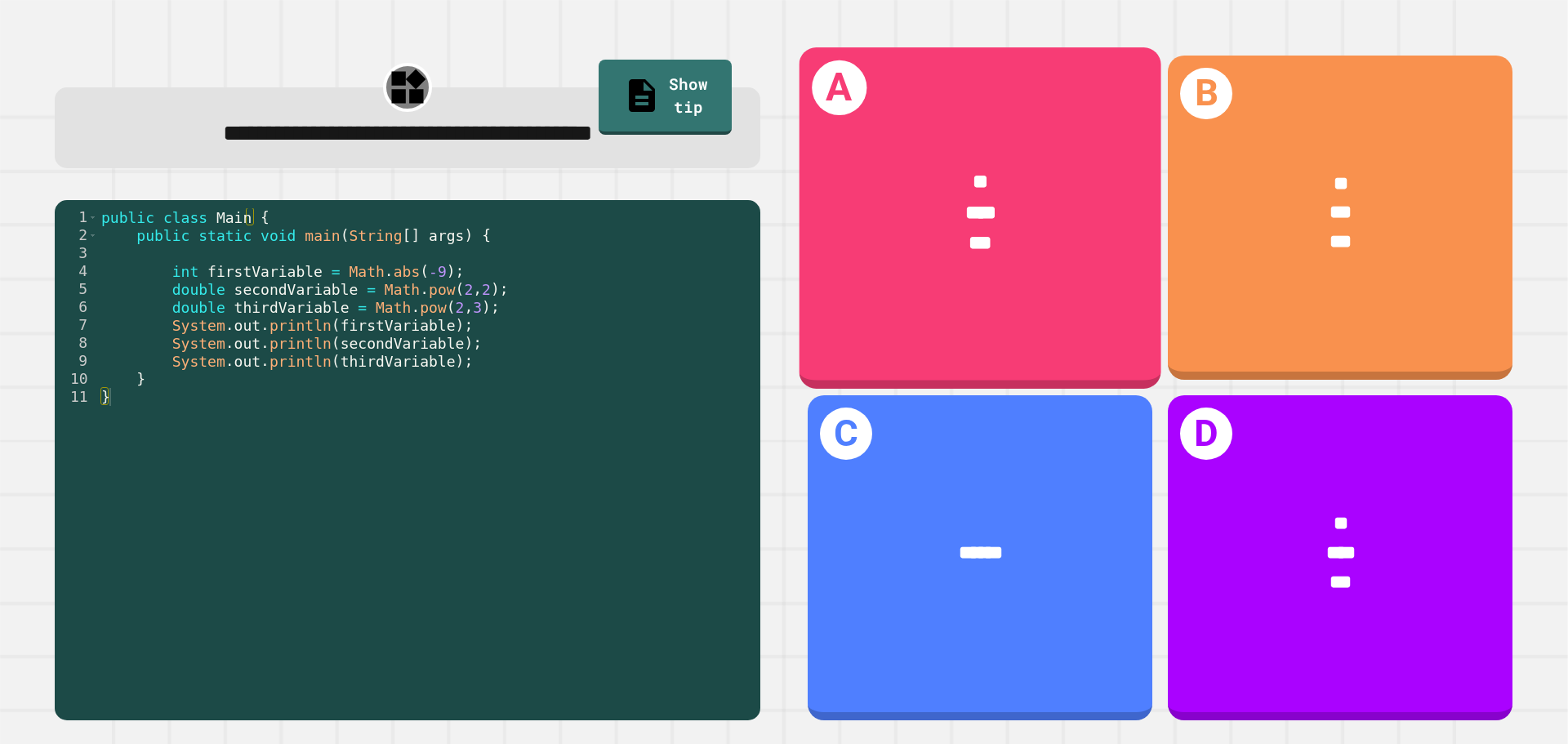
click at [920, 235] on div "***" at bounding box center [980, 244] width 282 height 30
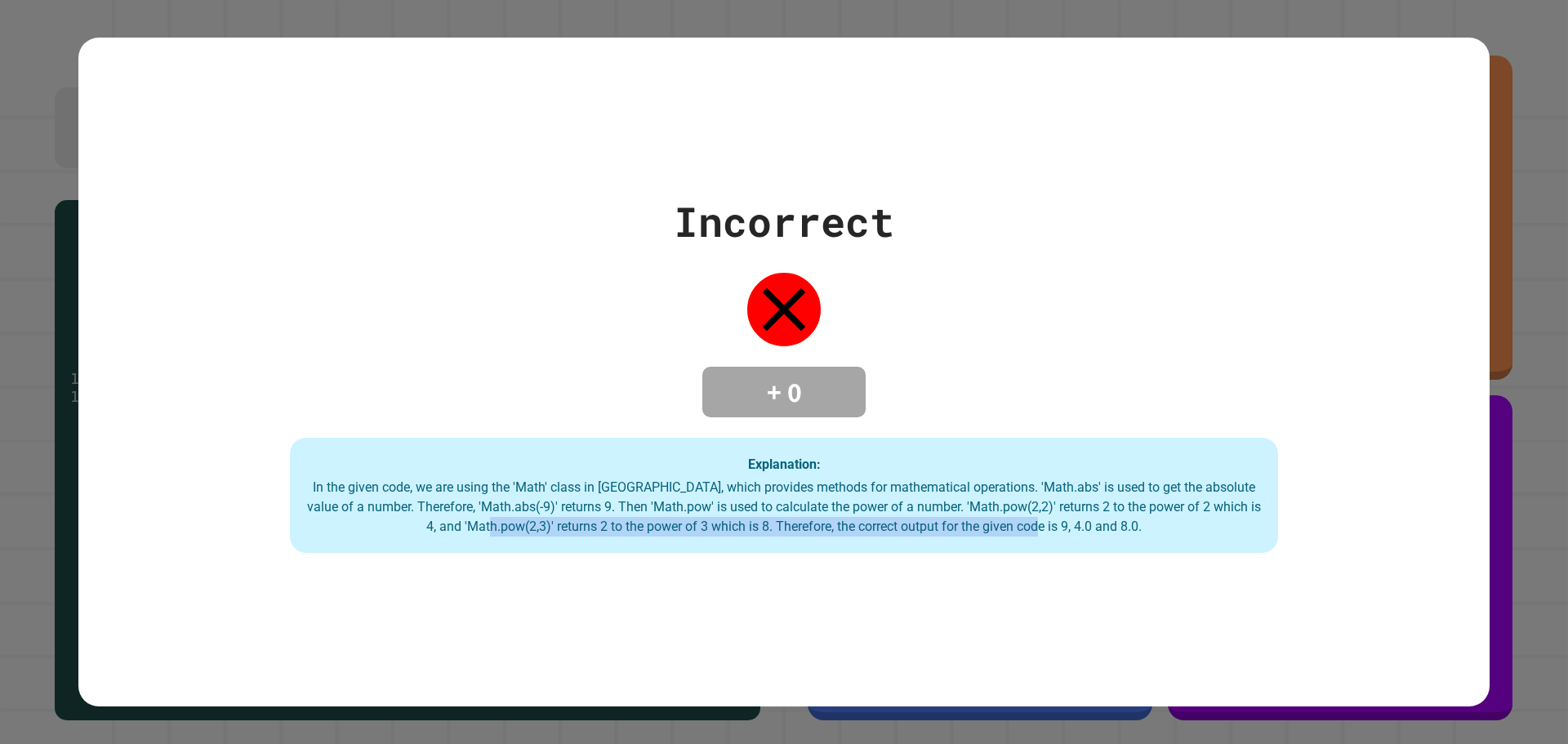
drag, startPoint x: 536, startPoint y: 528, endPoint x: 1080, endPoint y: 521, distance: 544.0
click at [1080, 521] on div "In the given code, we are using the 'Math' class in [GEOGRAPHIC_DATA], which pr…" at bounding box center [783, 507] width 956 height 59
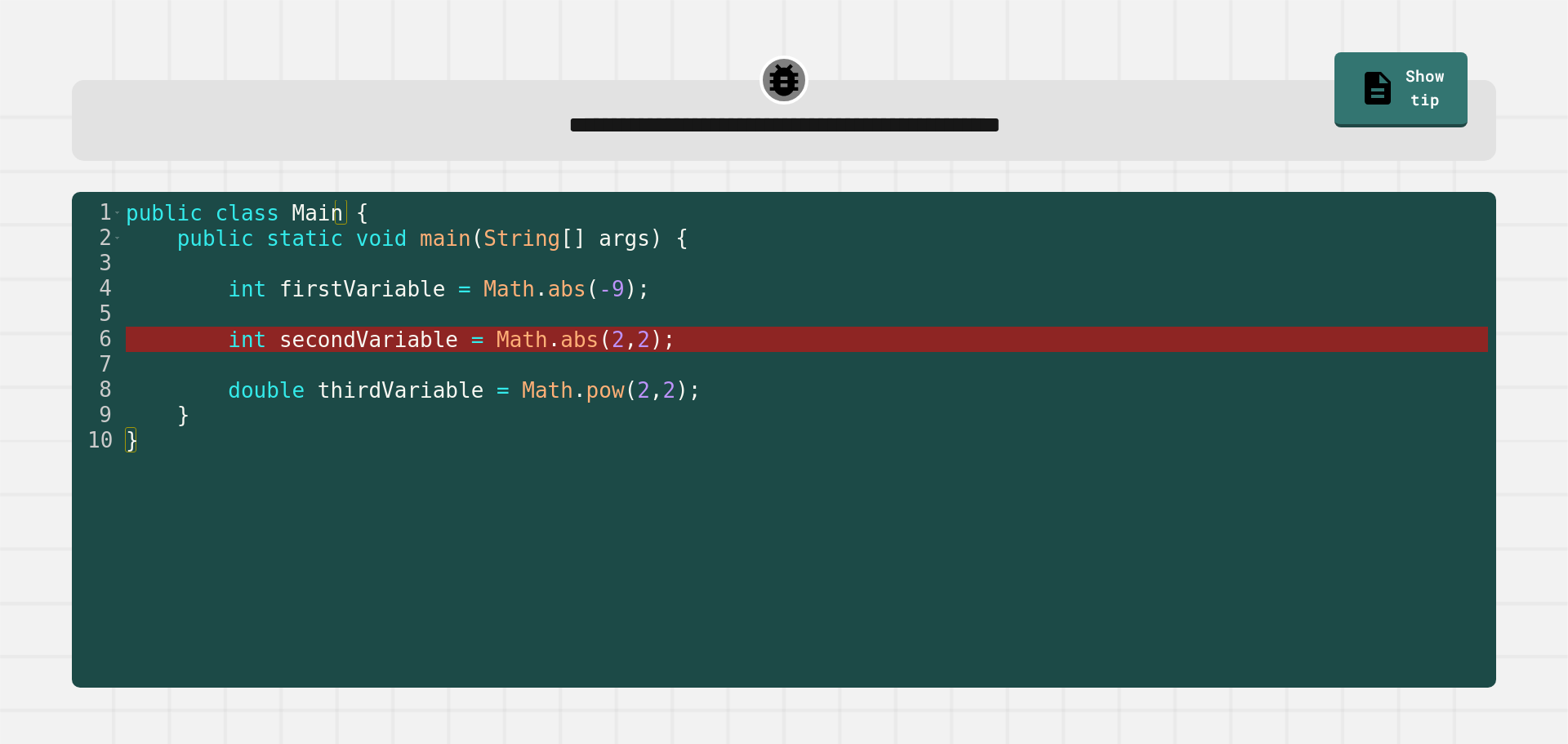
click at [497, 337] on span "Math" at bounding box center [523, 340] width 52 height 25
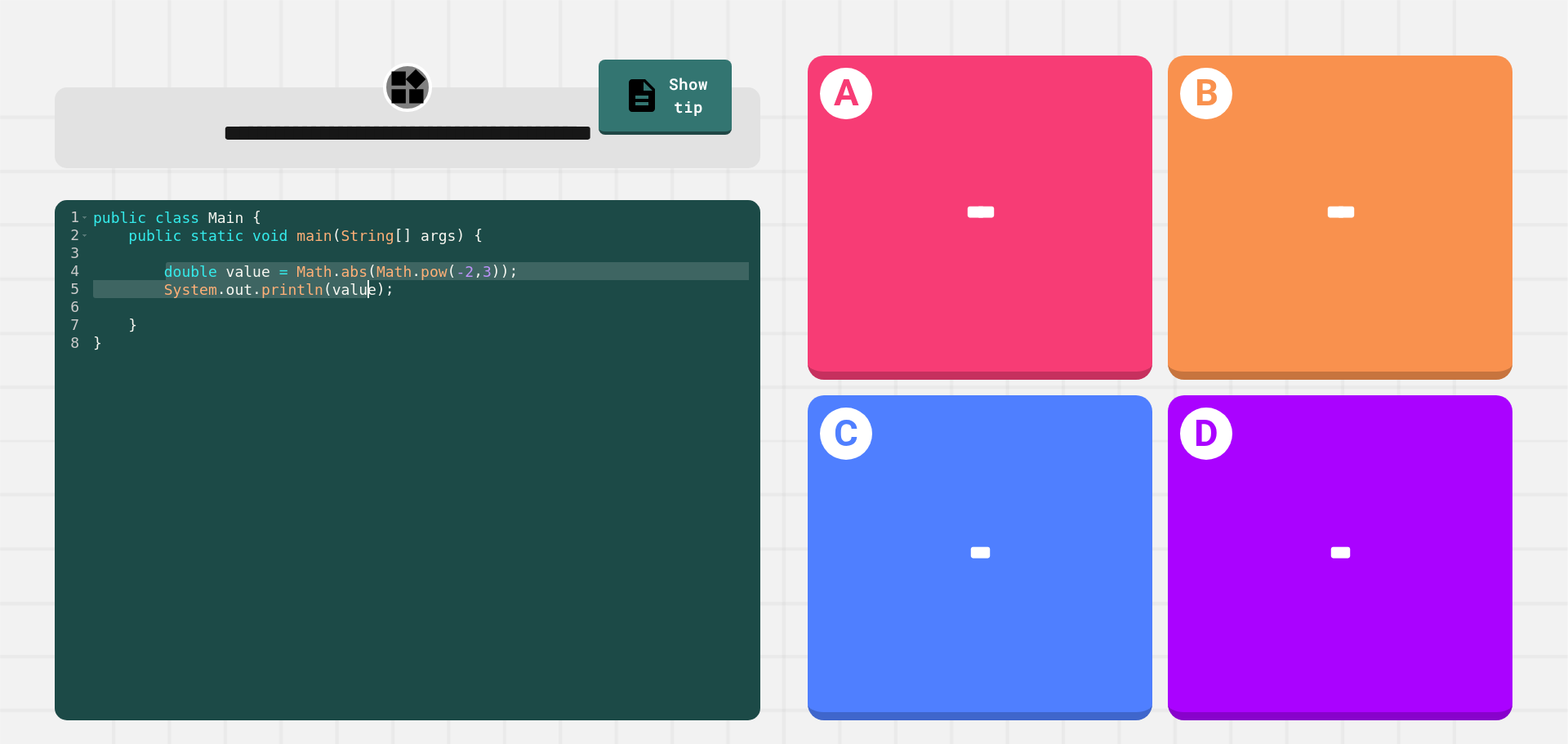
drag, startPoint x: 168, startPoint y: 277, endPoint x: 370, endPoint y: 283, distance: 202.1
click at [370, 283] on div "public class Main { public static void main ( String [ ] args ) { double value …" at bounding box center [420, 460] width 662 height 503
click at [312, 275] on div "public class Main { public static void main ( String [ ] args ) { double value …" at bounding box center [420, 441] width 662 height 467
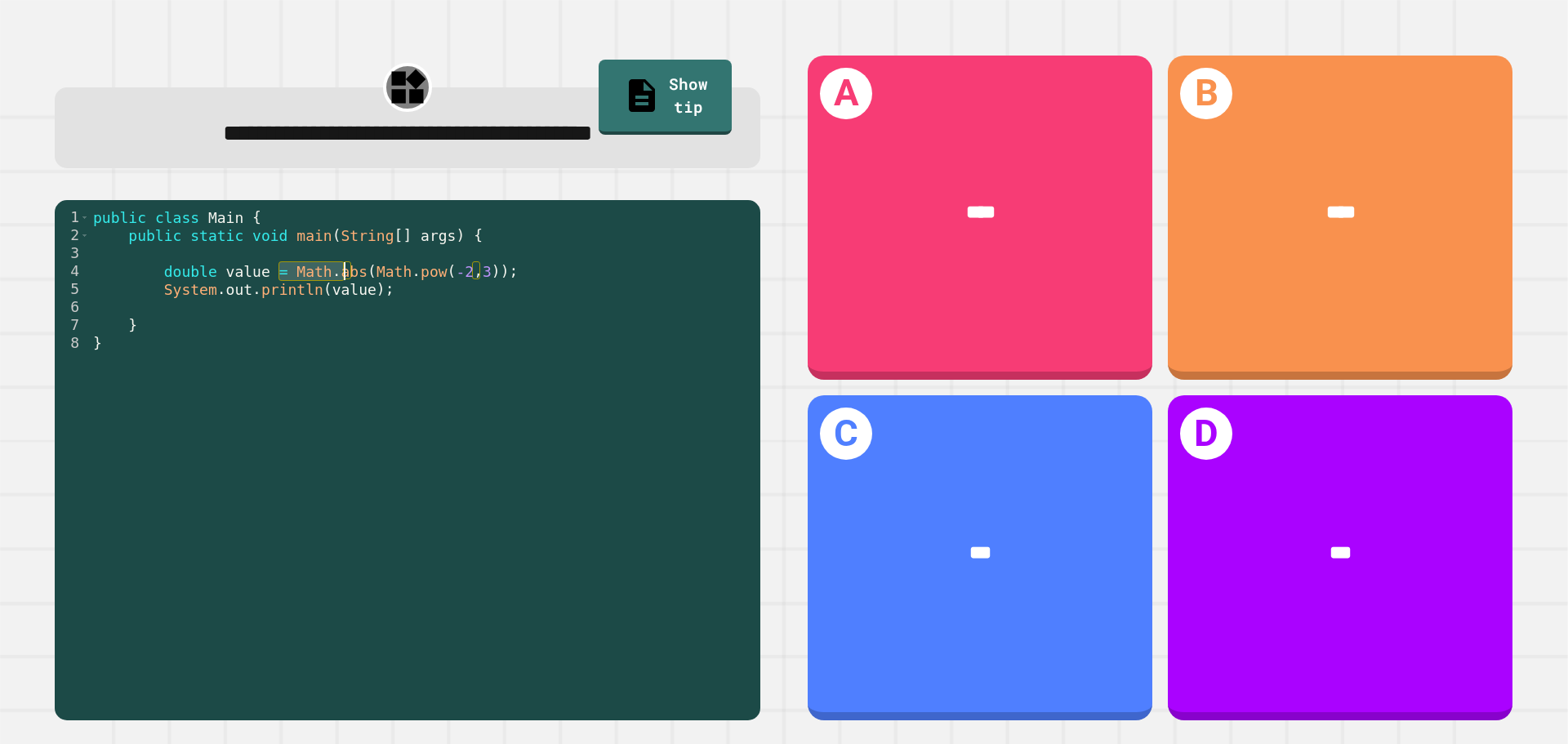
drag, startPoint x: 276, startPoint y: 275, endPoint x: 341, endPoint y: 273, distance: 65.0
click at [341, 273] on div "public class Main { public static void main ( String [ ] args ) { double value …" at bounding box center [420, 460] width 662 height 503
click at [341, 273] on div "public class Main { public static void main ( String [ ] args ) { double value …" at bounding box center [420, 441] width 662 height 467
click at [380, 280] on div "public class Main { public static void main ( String [ ] args ) { double value …" at bounding box center [420, 460] width 662 height 503
click at [451, 274] on div "public class Main { public static void main ( String [ ] args ) { double value …" at bounding box center [420, 460] width 662 height 503
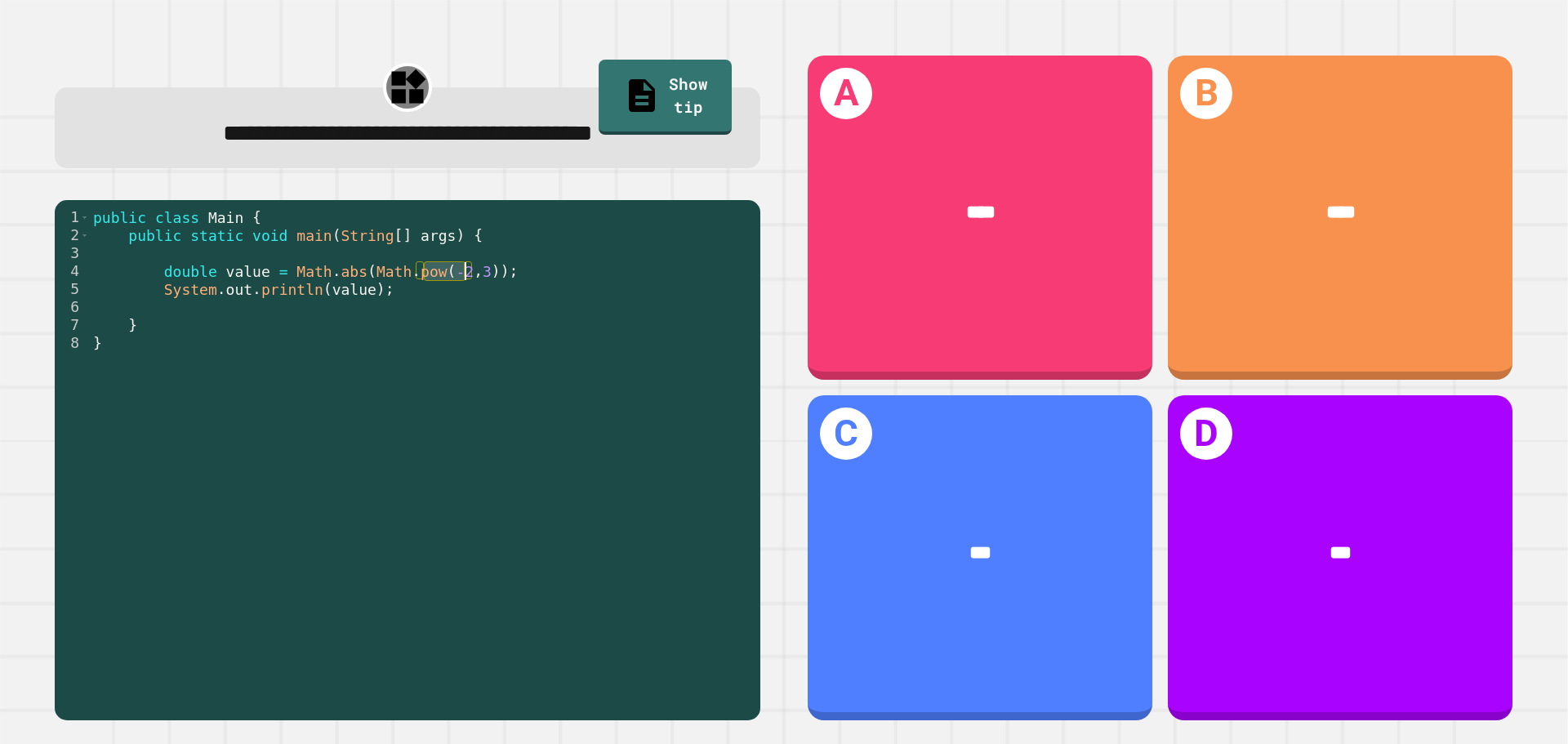
drag, startPoint x: 423, startPoint y: 278, endPoint x: 466, endPoint y: 276, distance: 43.0
click at [466, 276] on div "public class Main { public static void main ( String [ ] args ) { double value …" at bounding box center [420, 460] width 662 height 503
click at [462, 276] on div "public class Main { public static void main ( String [ ] args ) { double value …" at bounding box center [420, 441] width 662 height 467
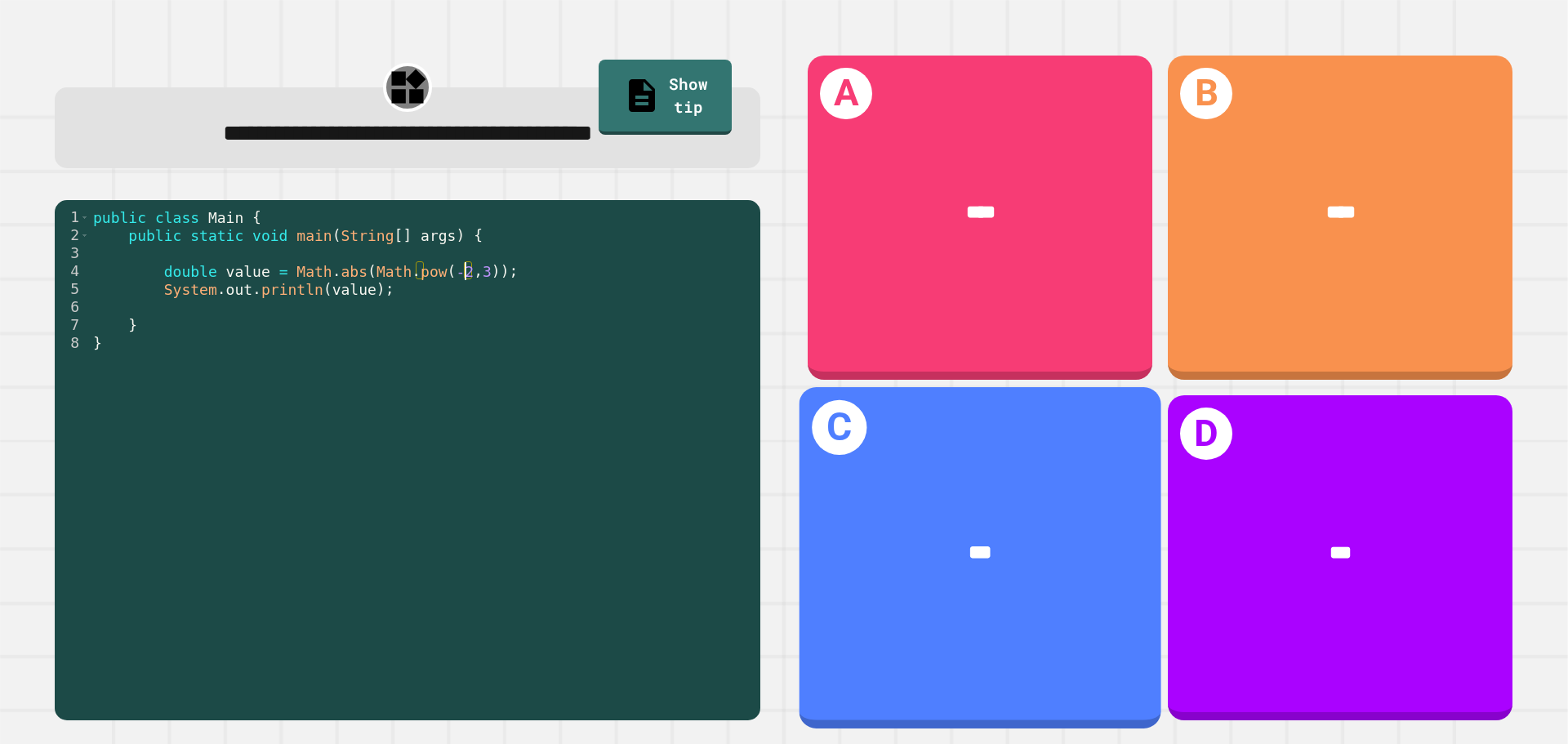
click at [1051, 499] on div "***" at bounding box center [980, 553] width 362 height 109
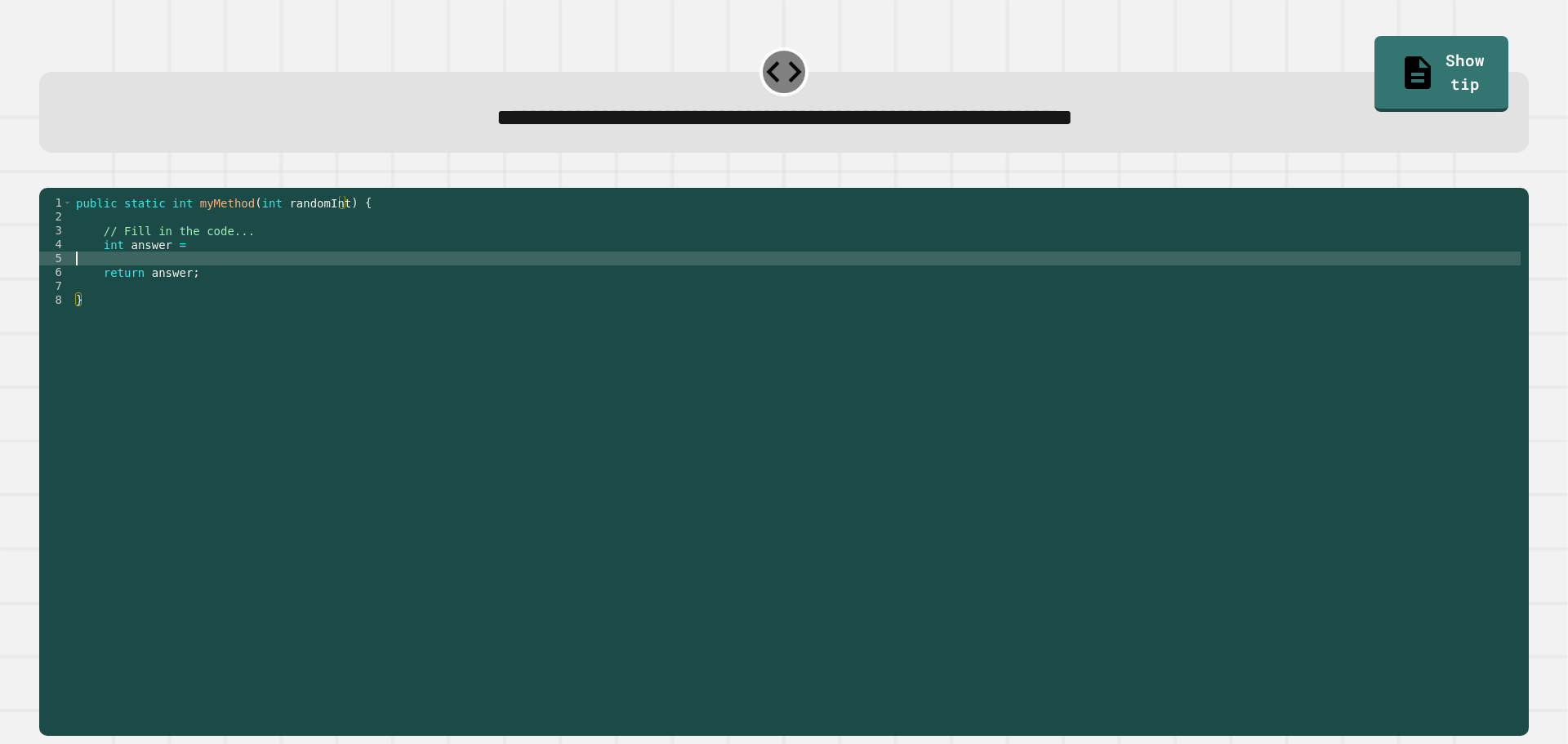
click at [243, 277] on div "public static int myMethod ( int randomInt ) { // Fill in the code... int answe…" at bounding box center [796, 445] width 1448 height 500
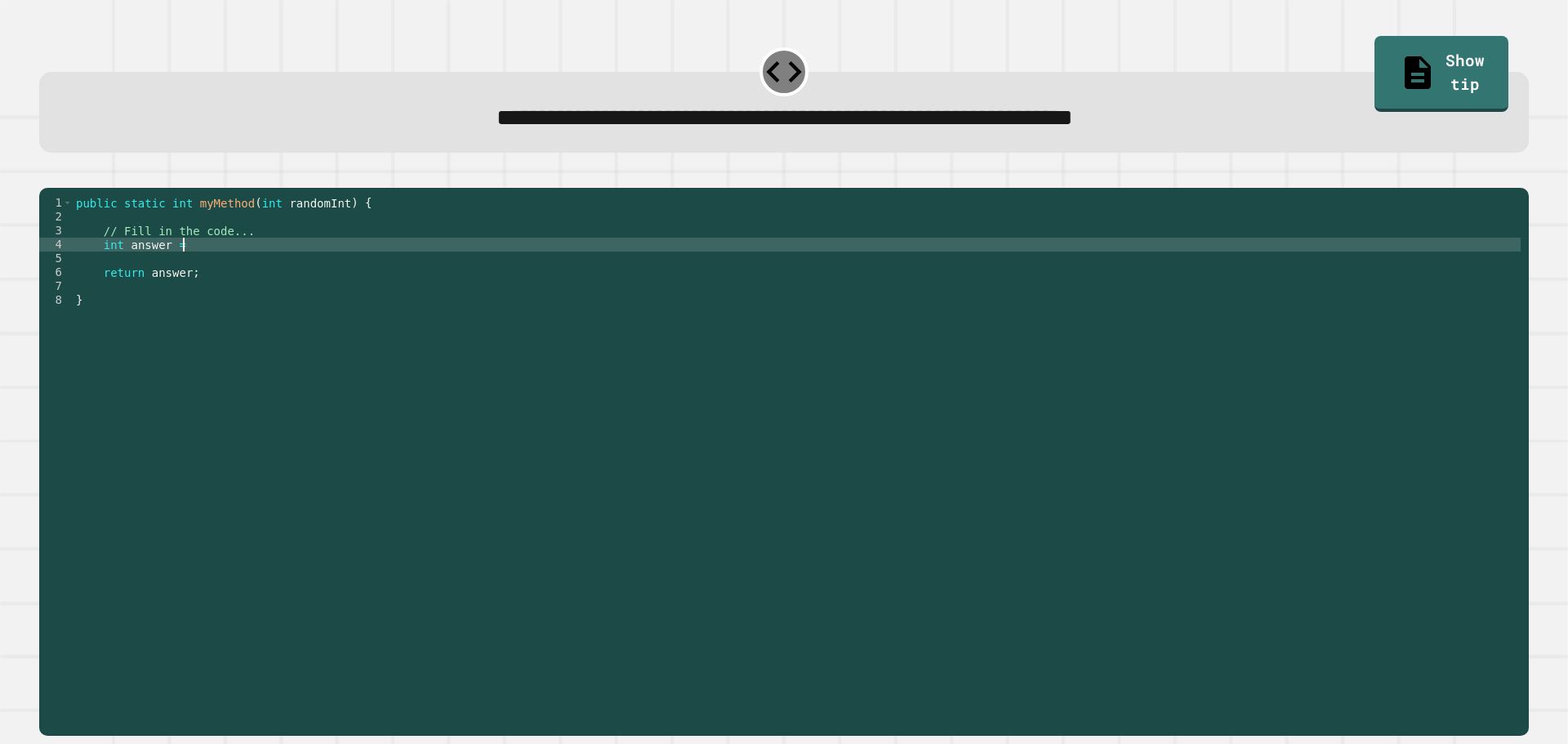
click at [241, 265] on div "public static int myMethod ( int randomInt ) { // Fill in the code... int answe…" at bounding box center [796, 445] width 1448 height 500
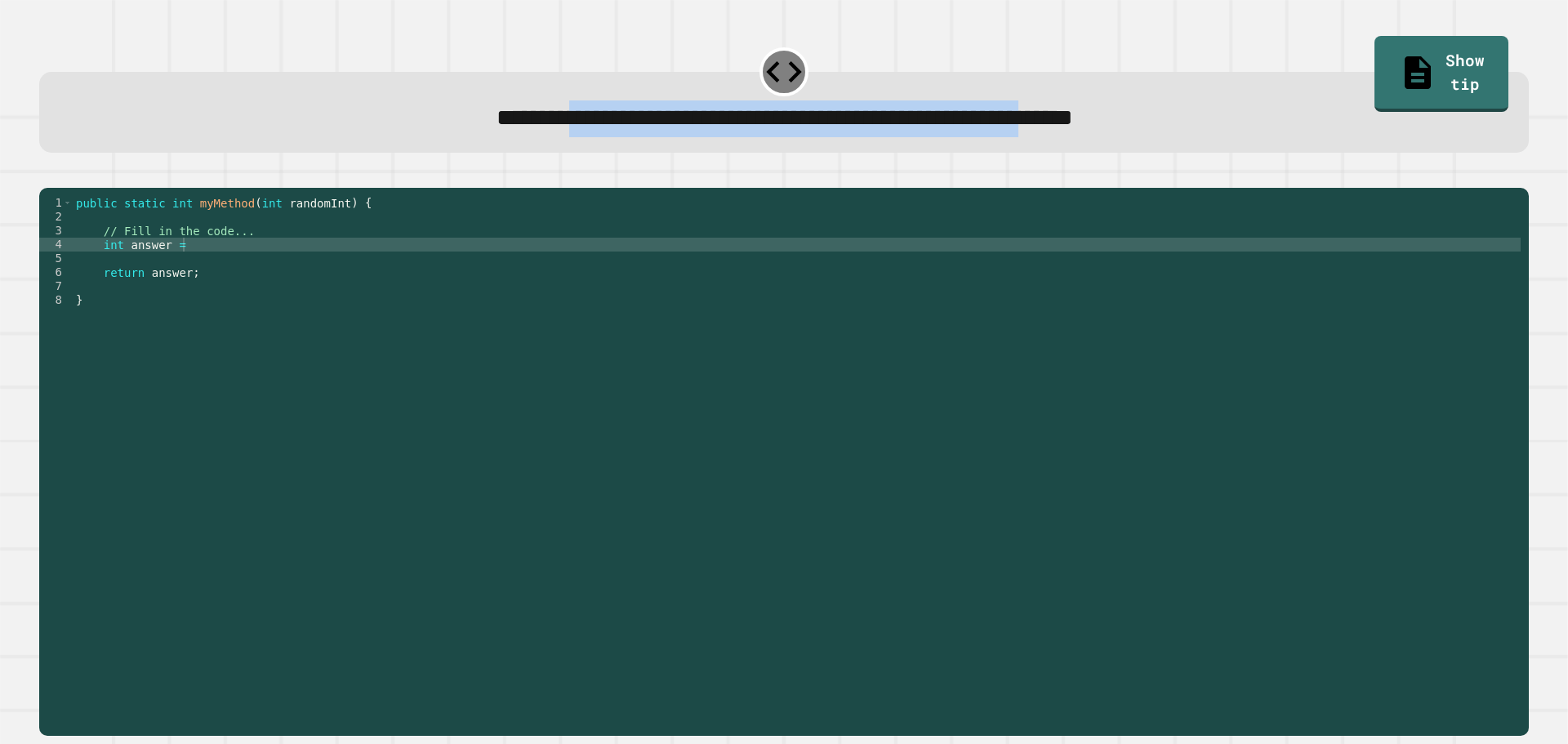
drag, startPoint x: 428, startPoint y: 119, endPoint x: 1142, endPoint y: 125, distance: 714.0
click at [1073, 125] on span "**********" at bounding box center [785, 117] width 577 height 23
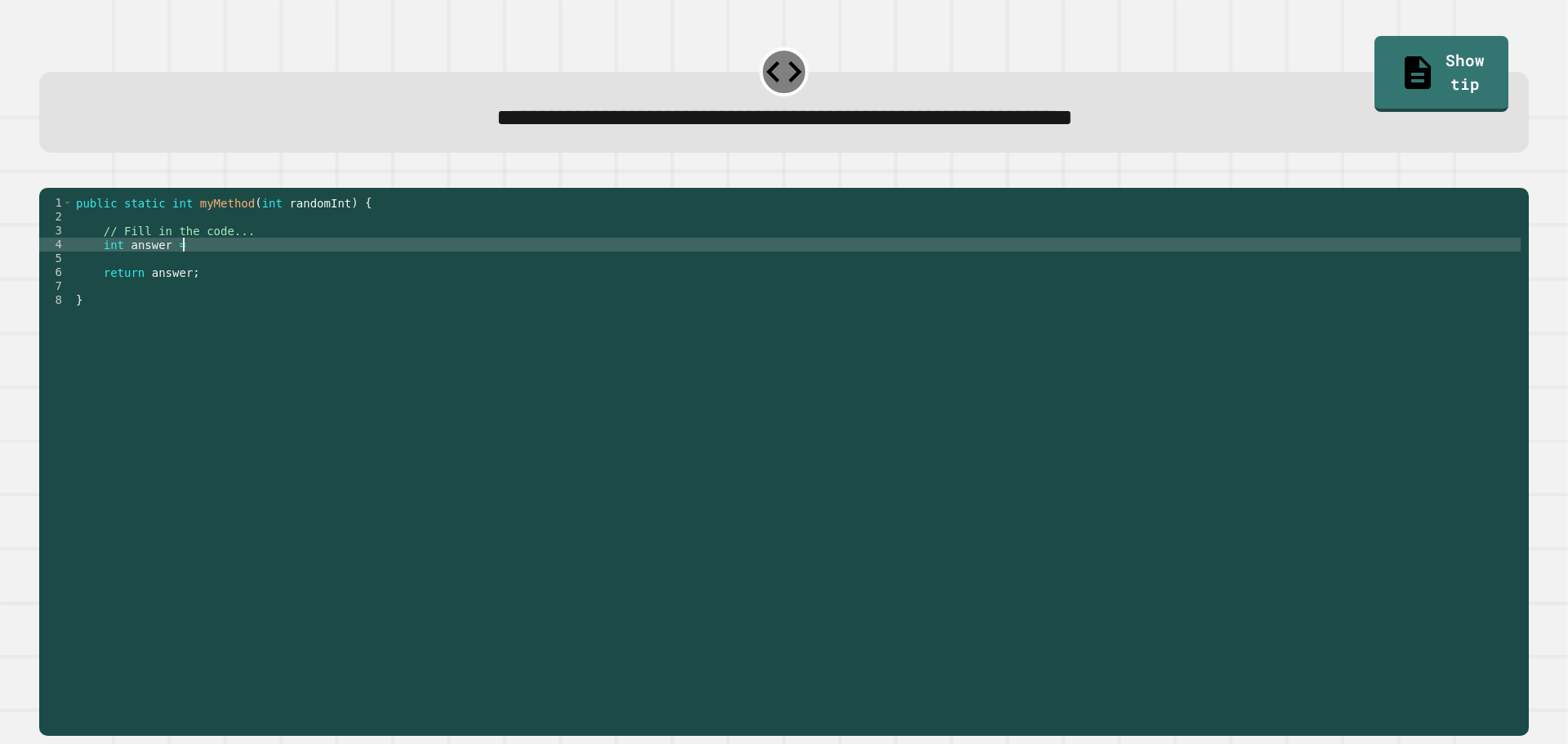
click at [688, 270] on div "public static int myMethod ( int randomInt ) { // Fill in the code... int answe…" at bounding box center [796, 445] width 1448 height 500
type textarea "**********"
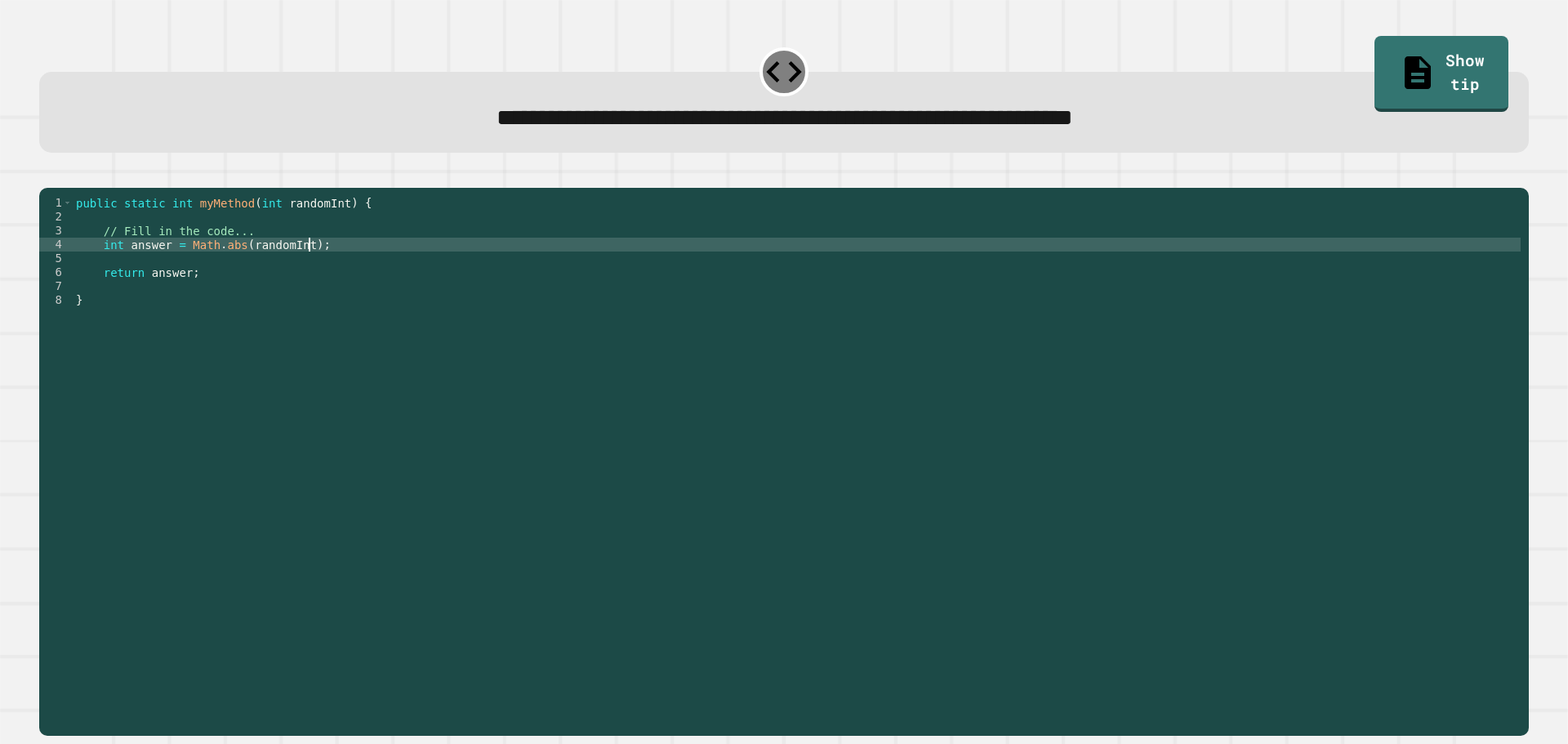
click at [47, 175] on button "button" at bounding box center [47, 175] width 0 height 0
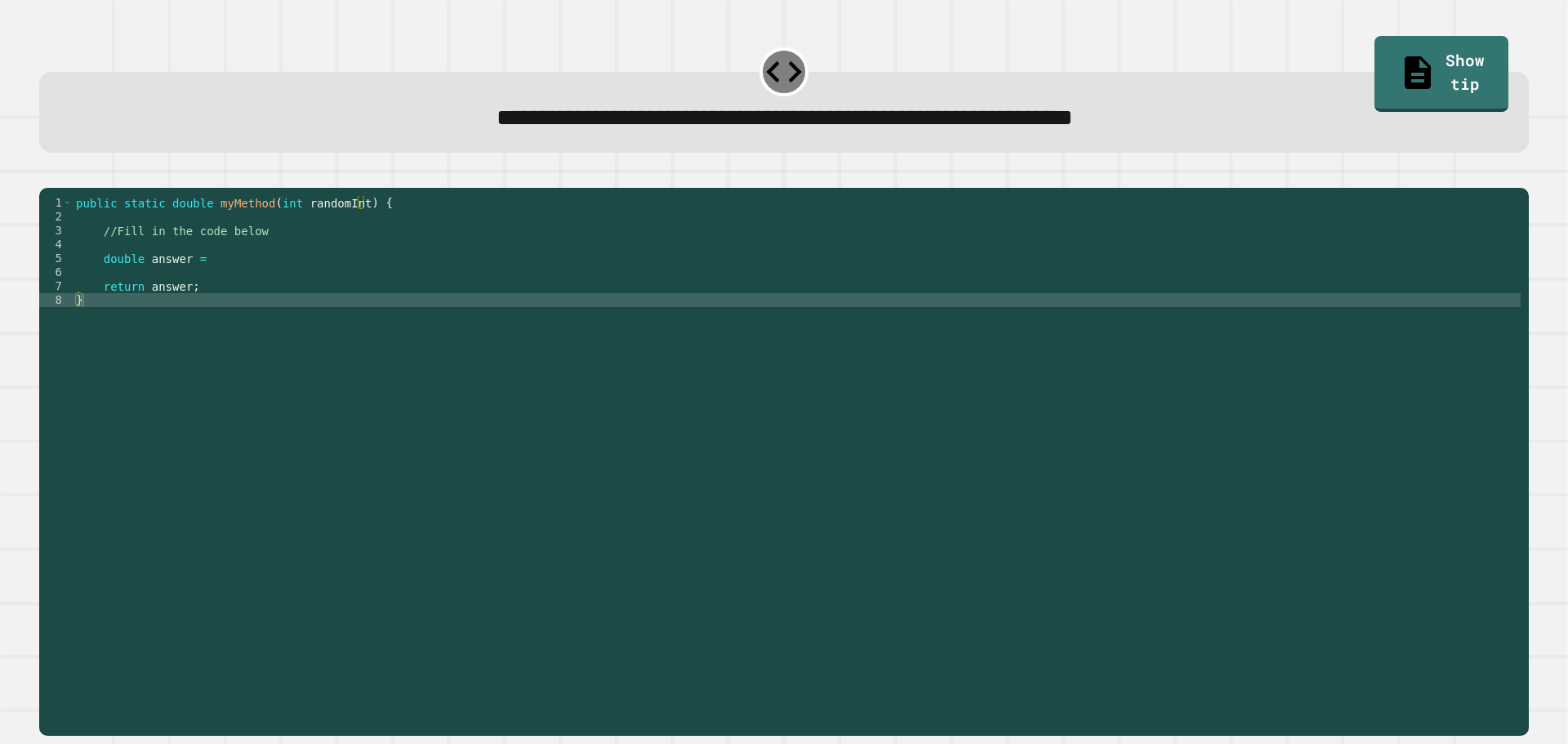
click at [244, 286] on div "public static double myMethod ( int randomInt ) { //Fill in the code below doub…" at bounding box center [796, 445] width 1448 height 500
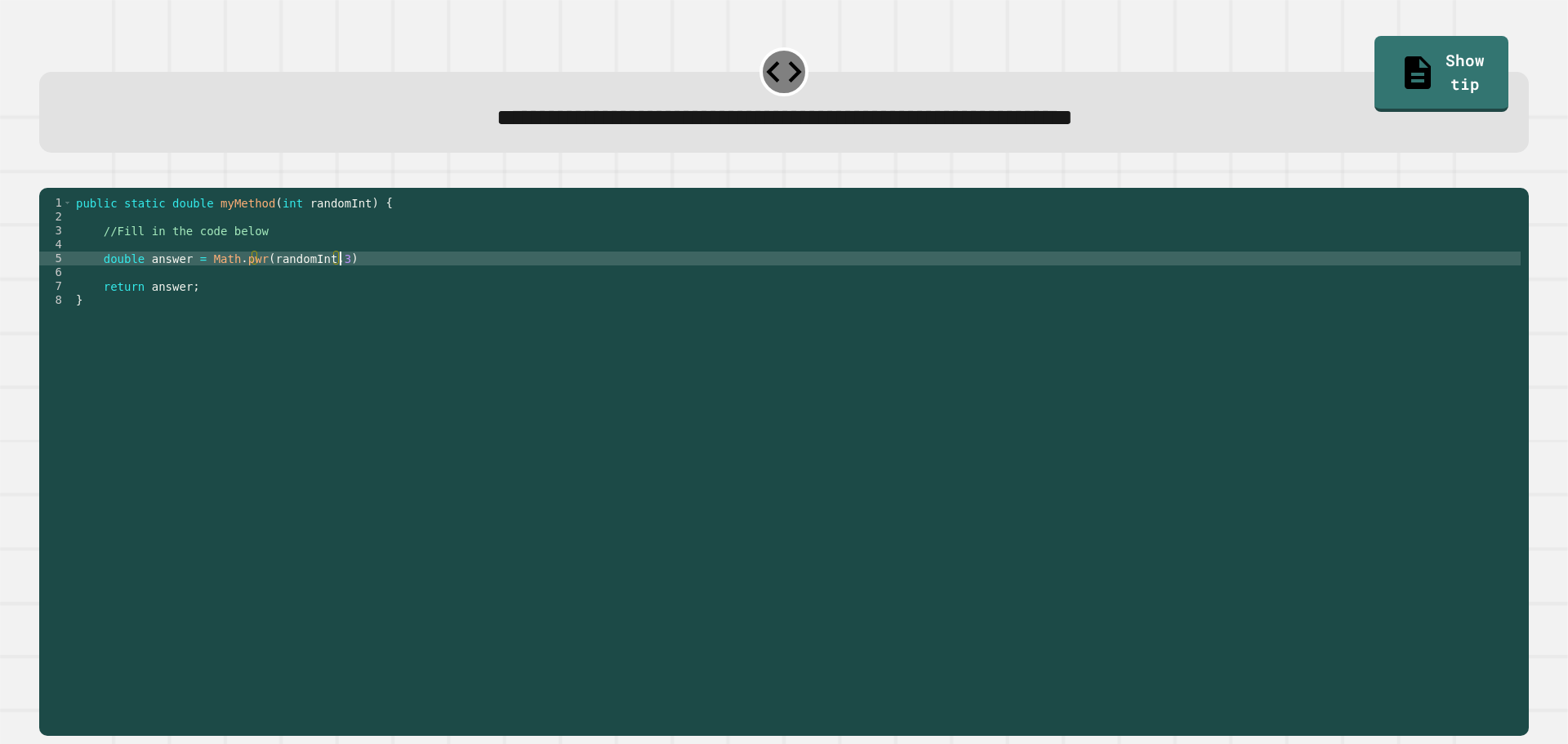
scroll to position [0, 18]
click at [47, 175] on icon "button" at bounding box center [47, 175] width 0 height 0
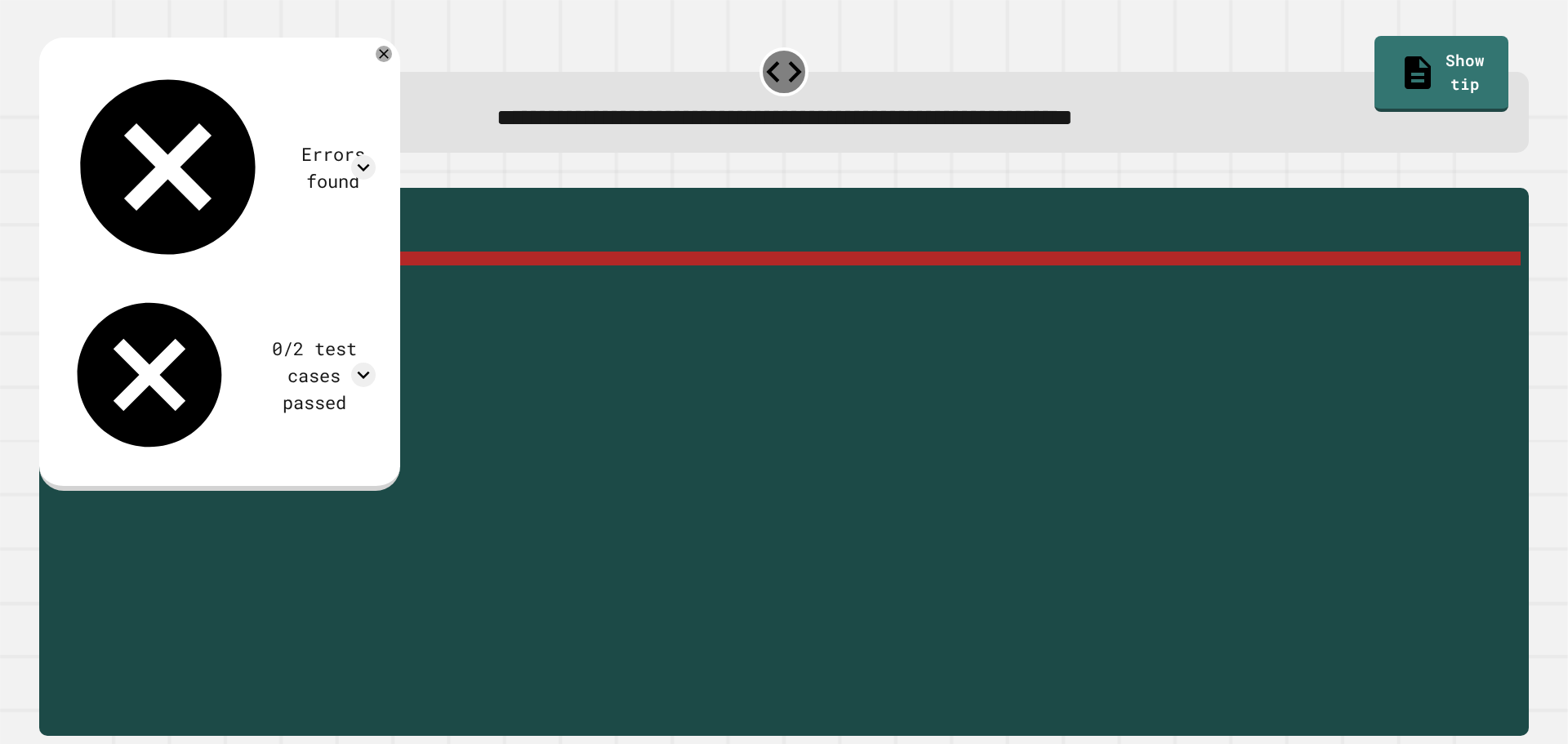
scroll to position [0, 1]
click at [249, 293] on div "public static double myMethod ( int randomInt ) { //Fill in the code below doub…" at bounding box center [796, 445] width 1448 height 500
click at [246, 283] on div "public static double myMethod ( int randomInt ) { //Fill in the code below doub…" at bounding box center [796, 445] width 1448 height 500
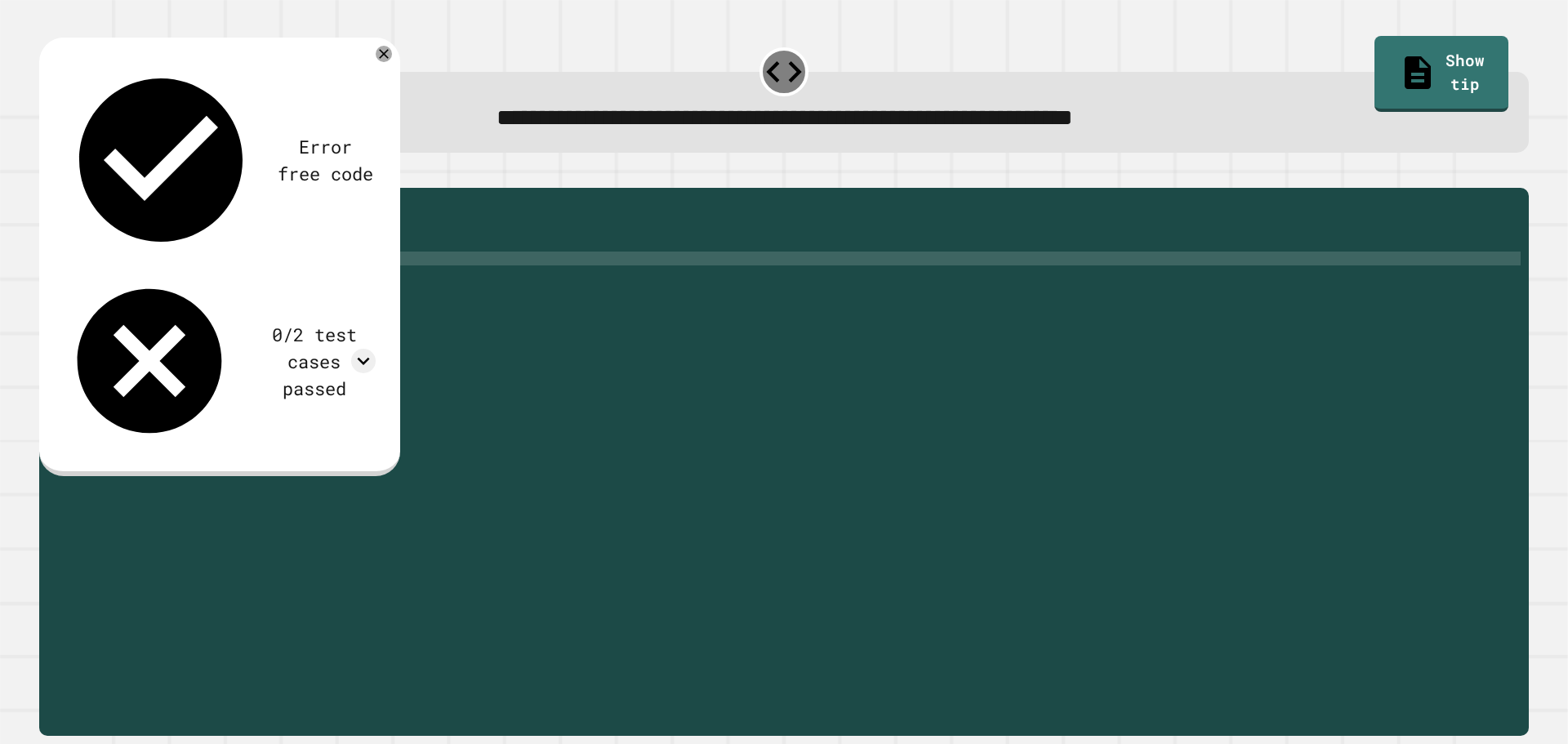
scroll to position [0, 12]
type textarea "**********"
click at [47, 175] on icon "button" at bounding box center [47, 175] width 0 height 0
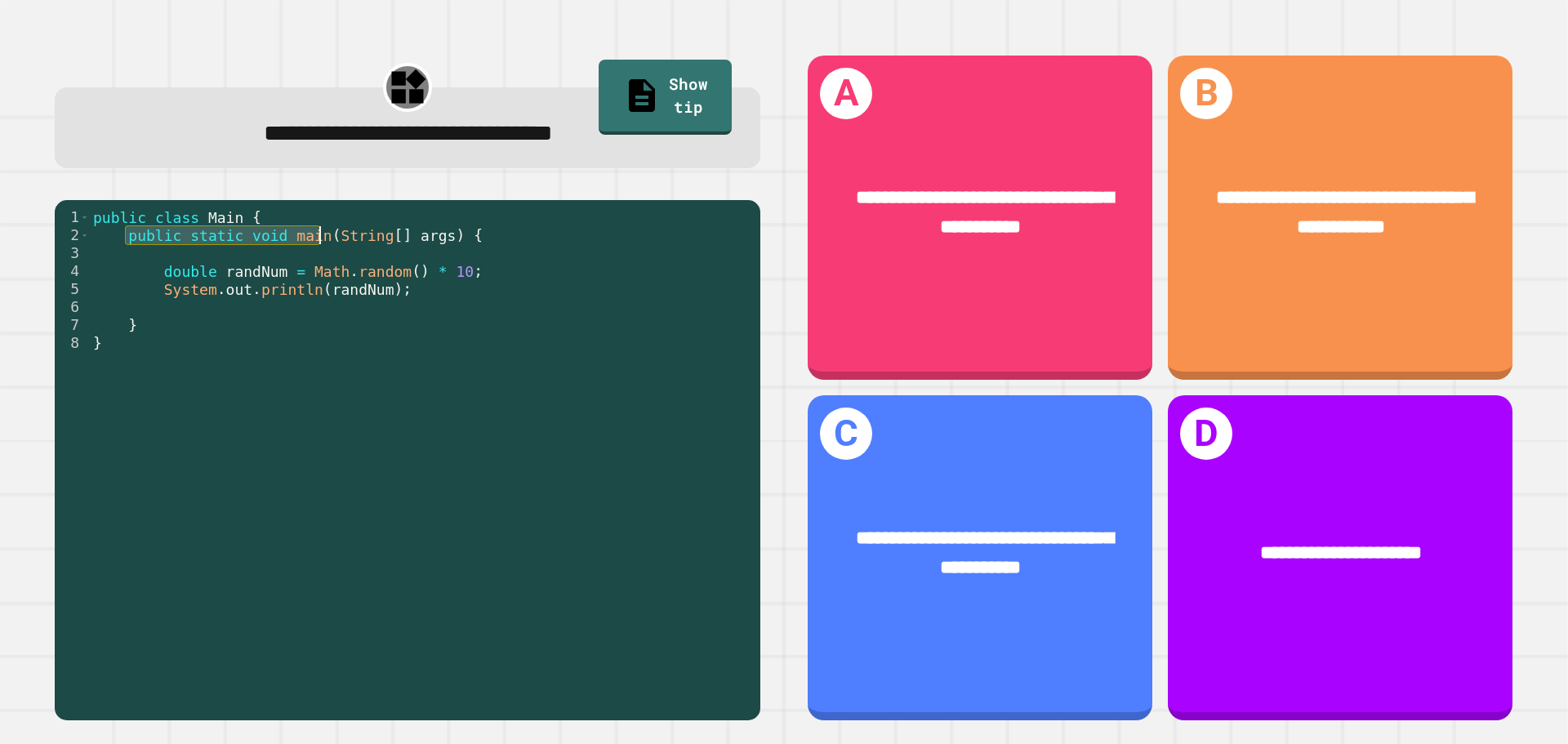
drag, startPoint x: 126, startPoint y: 243, endPoint x: 369, endPoint y: 243, distance: 243.0
click at [369, 243] on div "public class Main { public static void main ( String [ ] args ) { double randNu…" at bounding box center [420, 460] width 662 height 503
click at [369, 243] on div "public class Main { public static void main ( String [ ] args ) { double randNu…" at bounding box center [420, 441] width 662 height 467
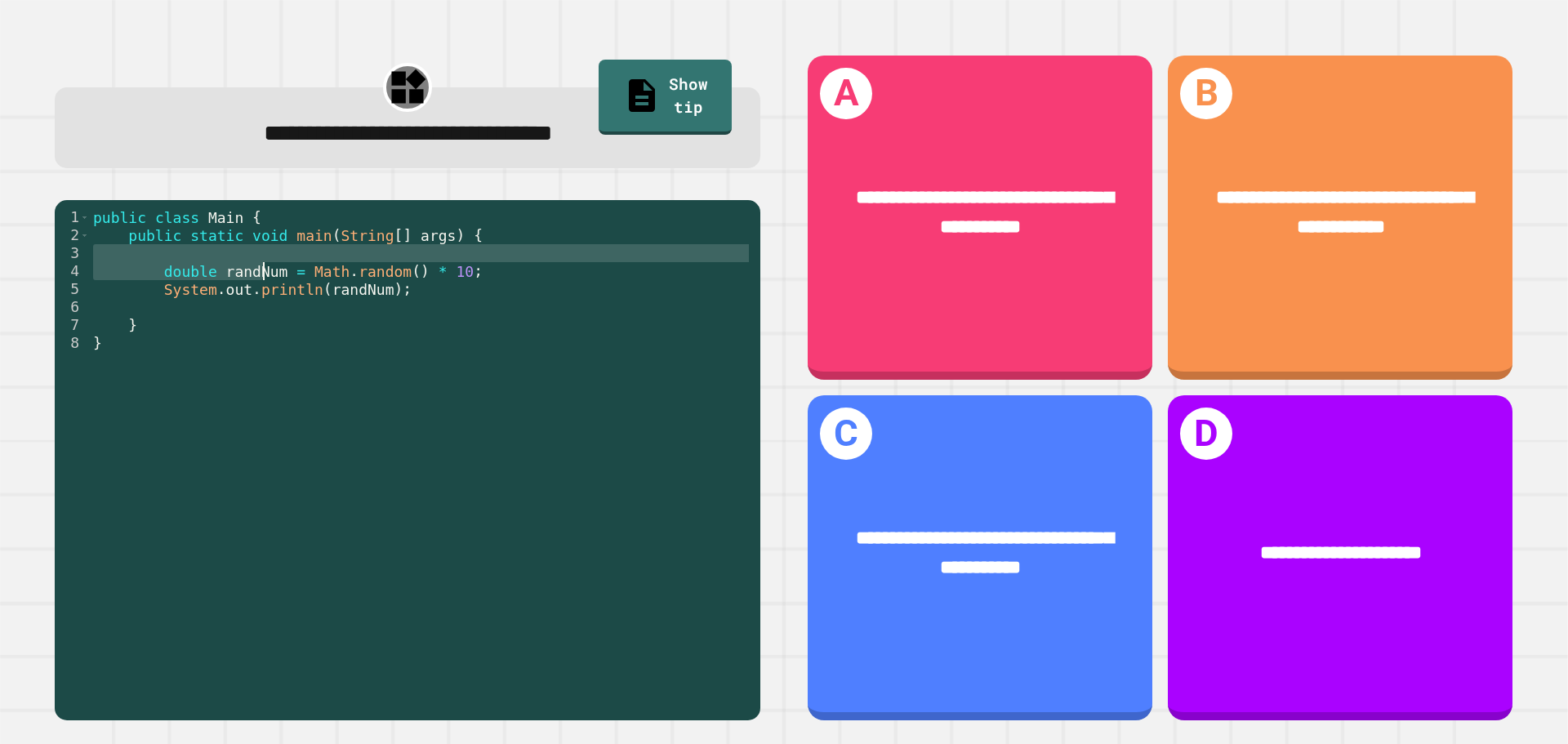
drag, startPoint x: 191, startPoint y: 263, endPoint x: 280, endPoint y: 266, distance: 89.1
click at [280, 266] on div "public class Main { public static void main ( String [ ] args ) { double randNu…" at bounding box center [420, 460] width 662 height 503
click at [280, 266] on div "public class Main { public static void main ( String [ ] args ) { double randNu…" at bounding box center [420, 441] width 662 height 467
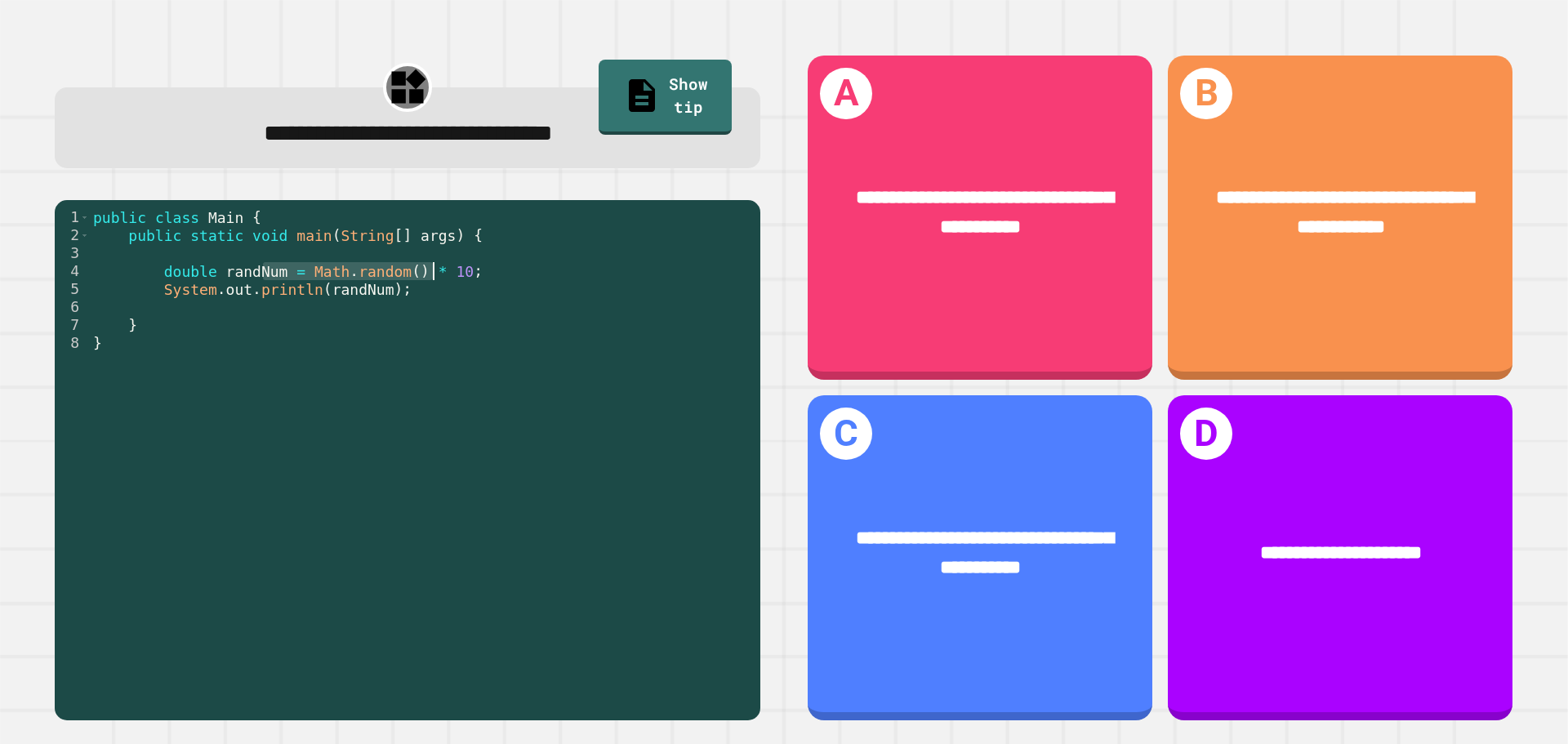
drag, startPoint x: 260, startPoint y: 279, endPoint x: 430, endPoint y: 277, distance: 170.0
click at [430, 277] on div "public class Main { public static void main ( String [ ] args ) { double randNu…" at bounding box center [420, 460] width 662 height 503
click at [430, 277] on div "public class Main { public static void main ( String [ ] args ) { double randNu…" at bounding box center [420, 441] width 662 height 467
drag, startPoint x: 216, startPoint y: 293, endPoint x: 315, endPoint y: 290, distance: 99.0
click at [315, 290] on div "public class Main { public static void main ( String [ ] args ) { double randNu…" at bounding box center [420, 460] width 662 height 503
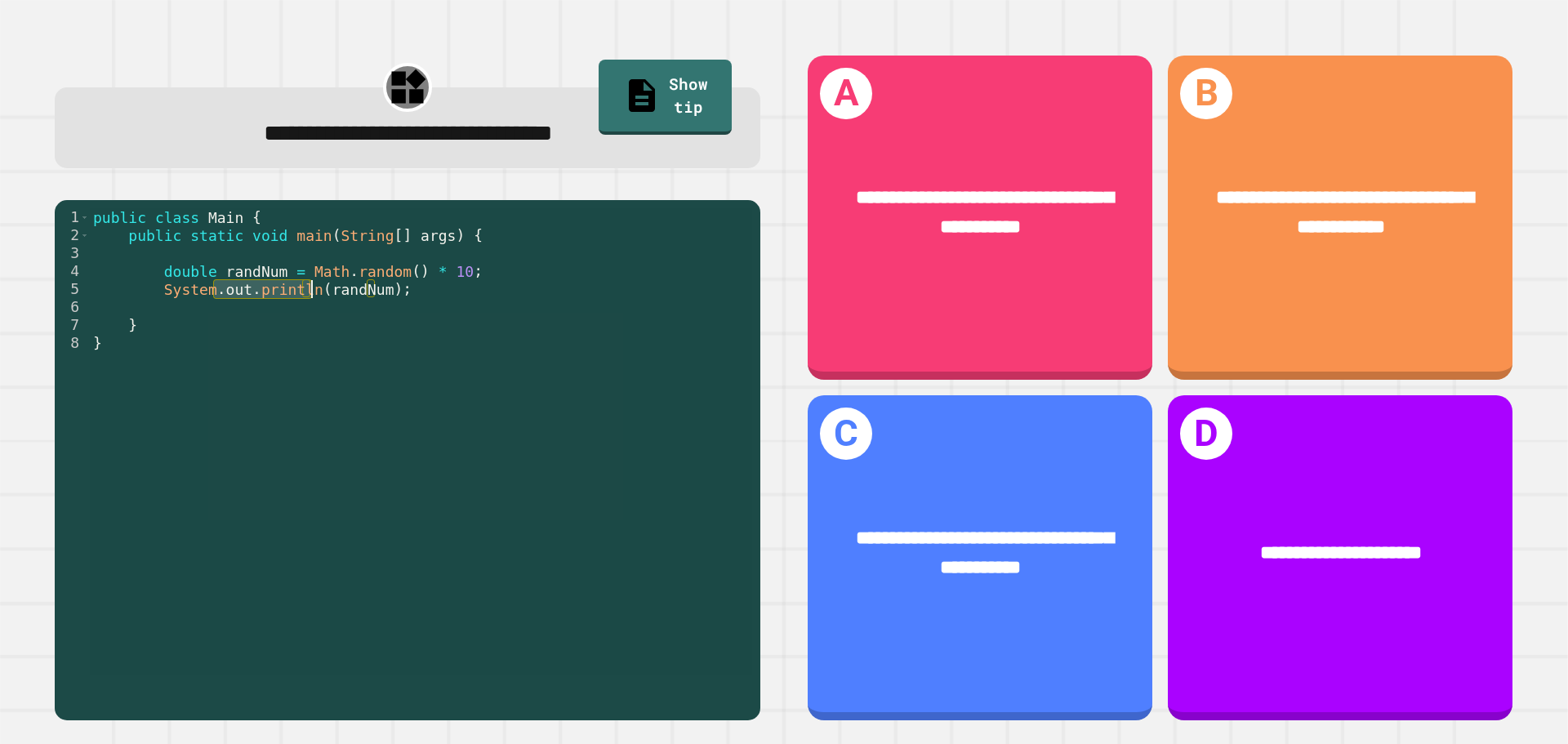
click at [315, 290] on div "public class Main { public static void main ( String [ ] args ) { double randNu…" at bounding box center [420, 441] width 662 height 467
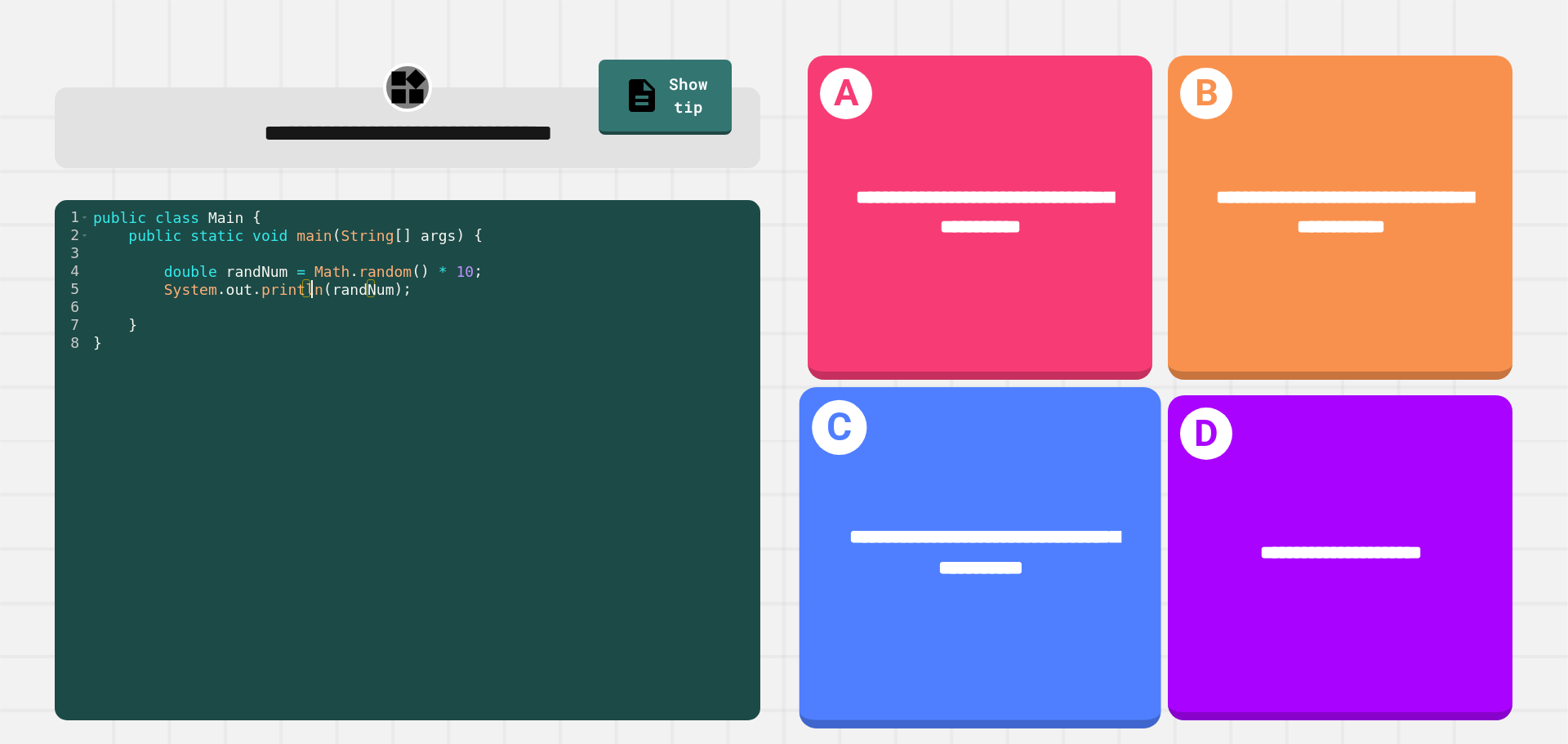
click at [965, 555] on span "**********" at bounding box center [984, 552] width 270 height 51
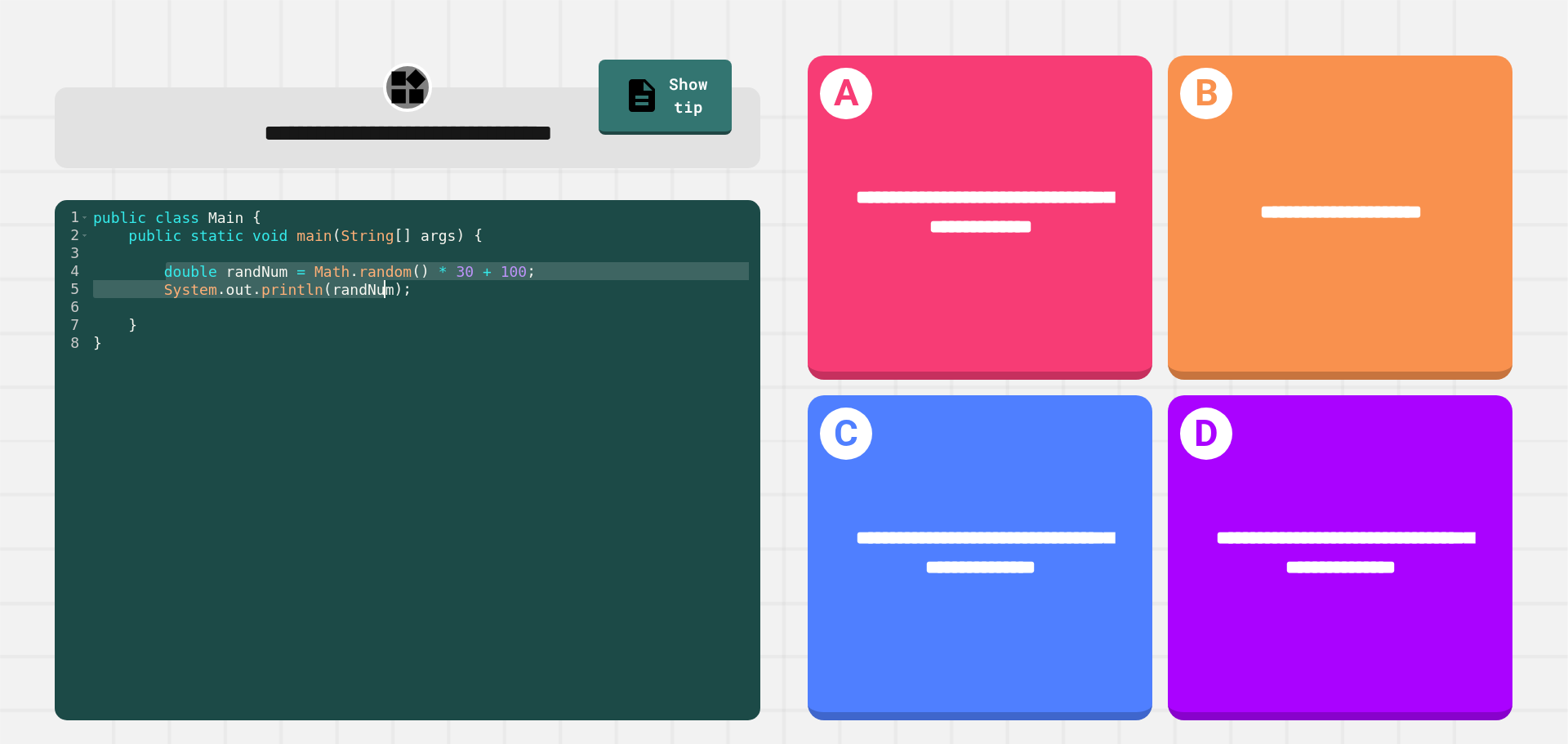
drag, startPoint x: 178, startPoint y: 271, endPoint x: 527, endPoint y: 298, distance: 350.0
click at [527, 298] on div "public class Main { public static void main ( String [ ] args ) { double randNu…" at bounding box center [420, 460] width 662 height 503
click at [477, 298] on div "public class Main { public static void main ( String [ ] args ) { double randNu…" at bounding box center [420, 441] width 662 height 467
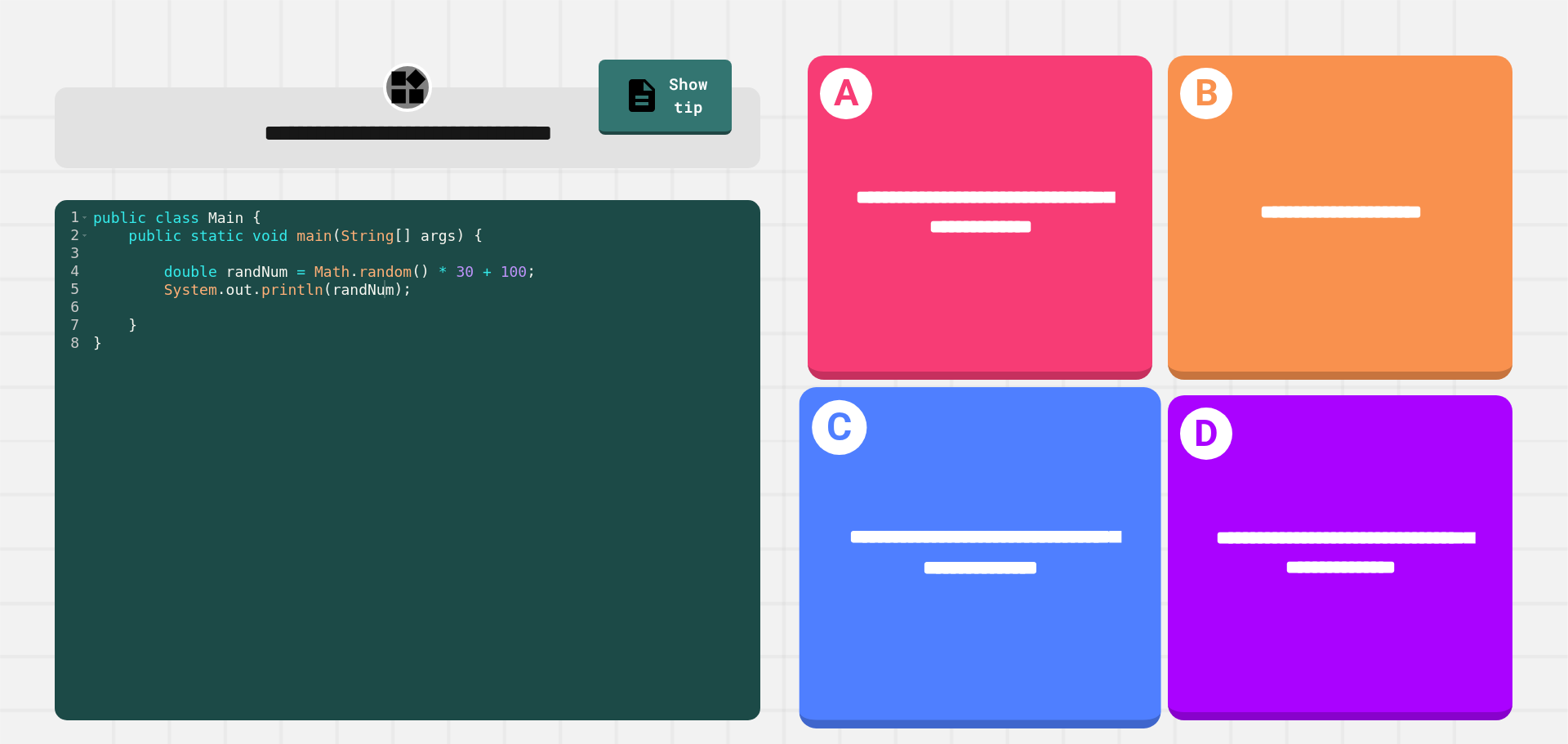
click at [932, 547] on span "**********" at bounding box center [984, 552] width 270 height 51
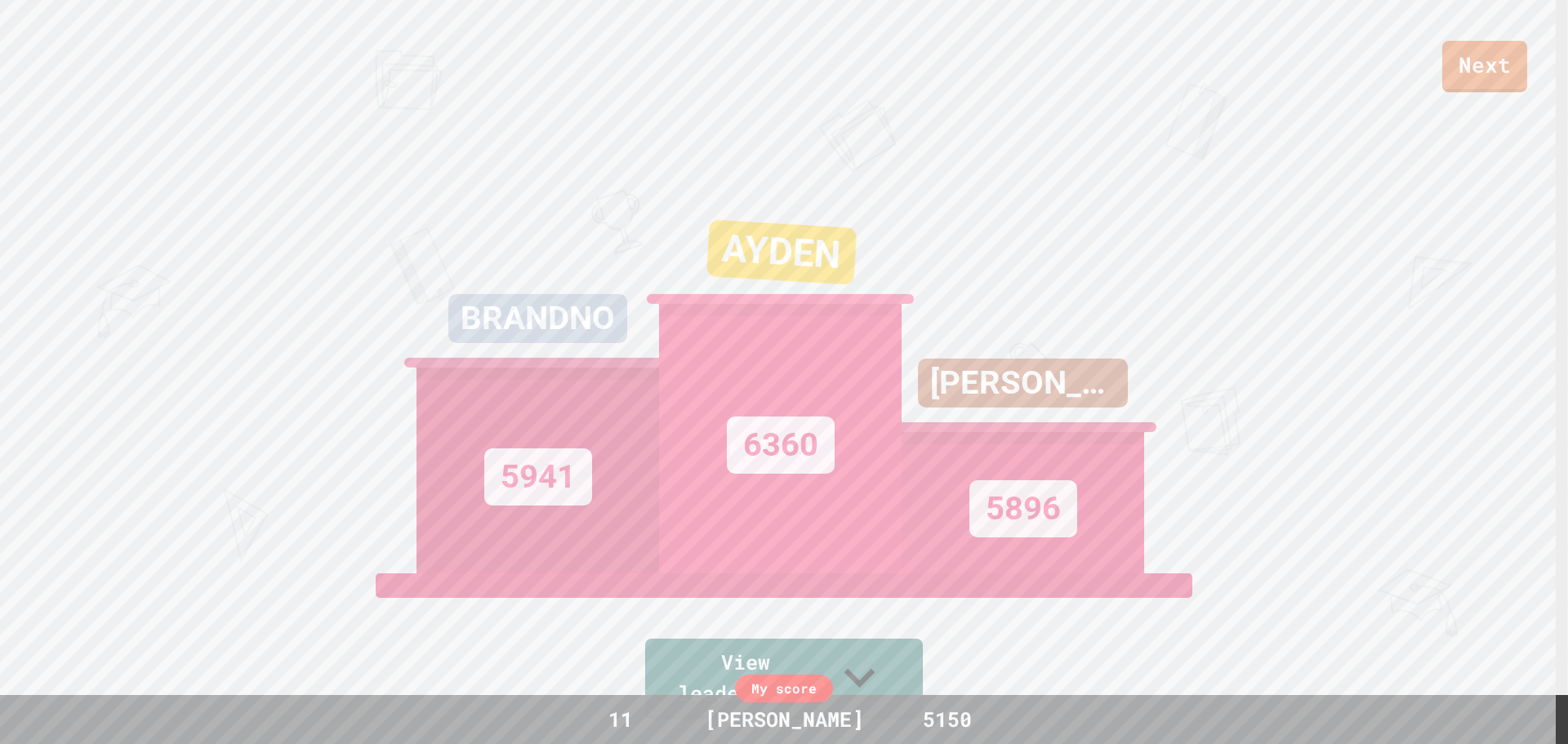
drag, startPoint x: 1454, startPoint y: 321, endPoint x: 1397, endPoint y: 419, distance: 113.4
click at [1476, 356] on div "Next BRANDNO 5941 AYDEN 6360 [PERSON_NAME] 5896 View leaderboard" at bounding box center [784, 372] width 1568 height 744
